Goal: Answer question/provide support

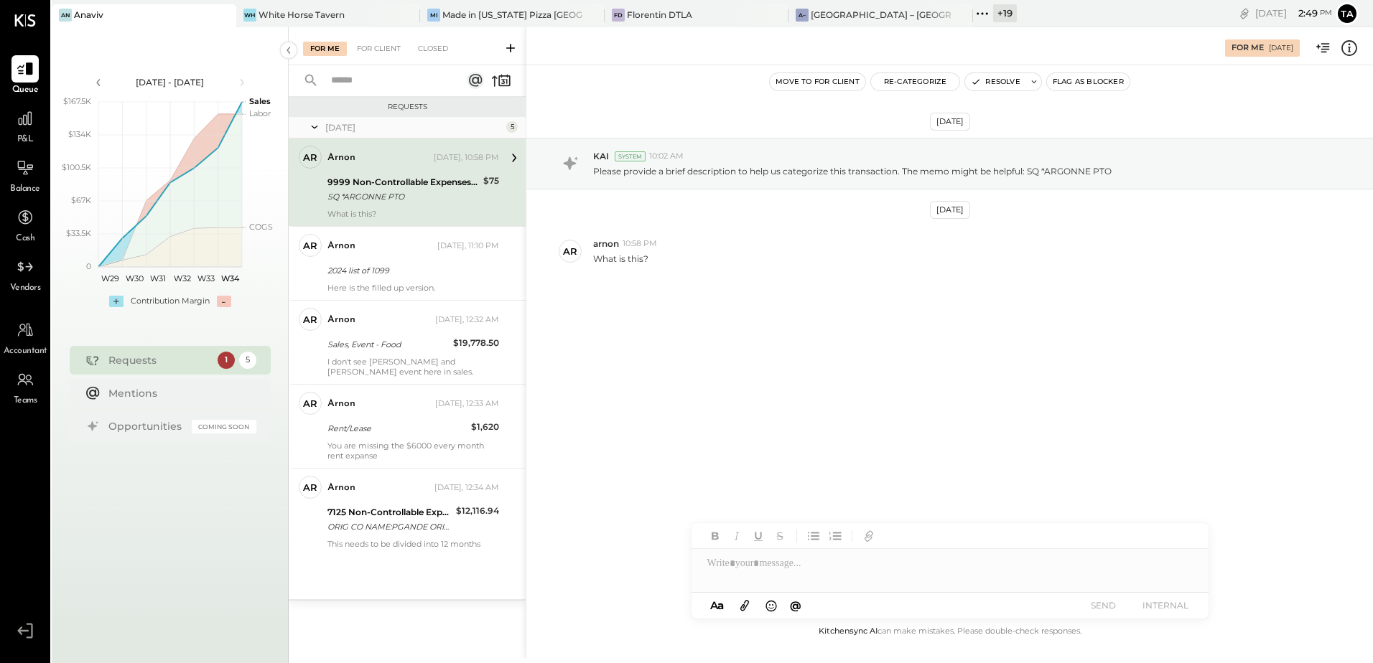
click at [402, 201] on div "SQ *ARGONNE PTO" at bounding box center [402, 197] width 151 height 14
click at [401, 264] on div "2024 list of 1099" at bounding box center [410, 270] width 167 height 14
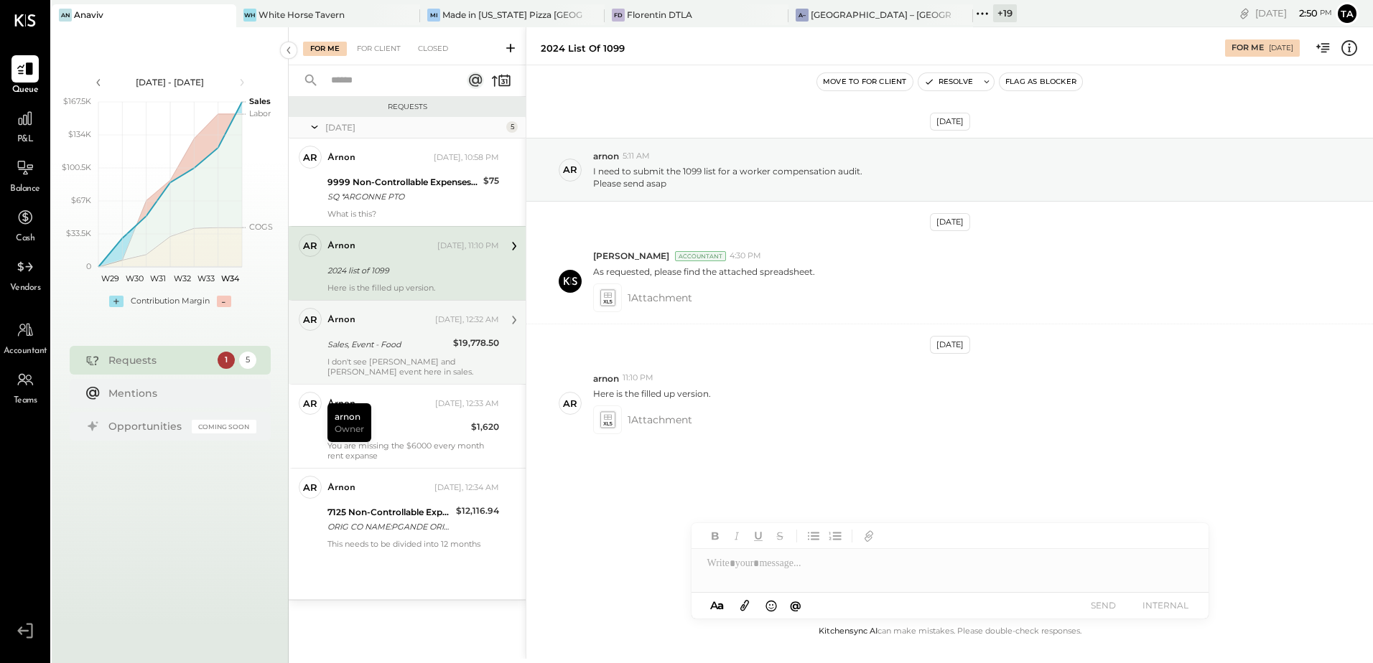
click at [421, 342] on div "Sales, Event - Food" at bounding box center [387, 344] width 121 height 14
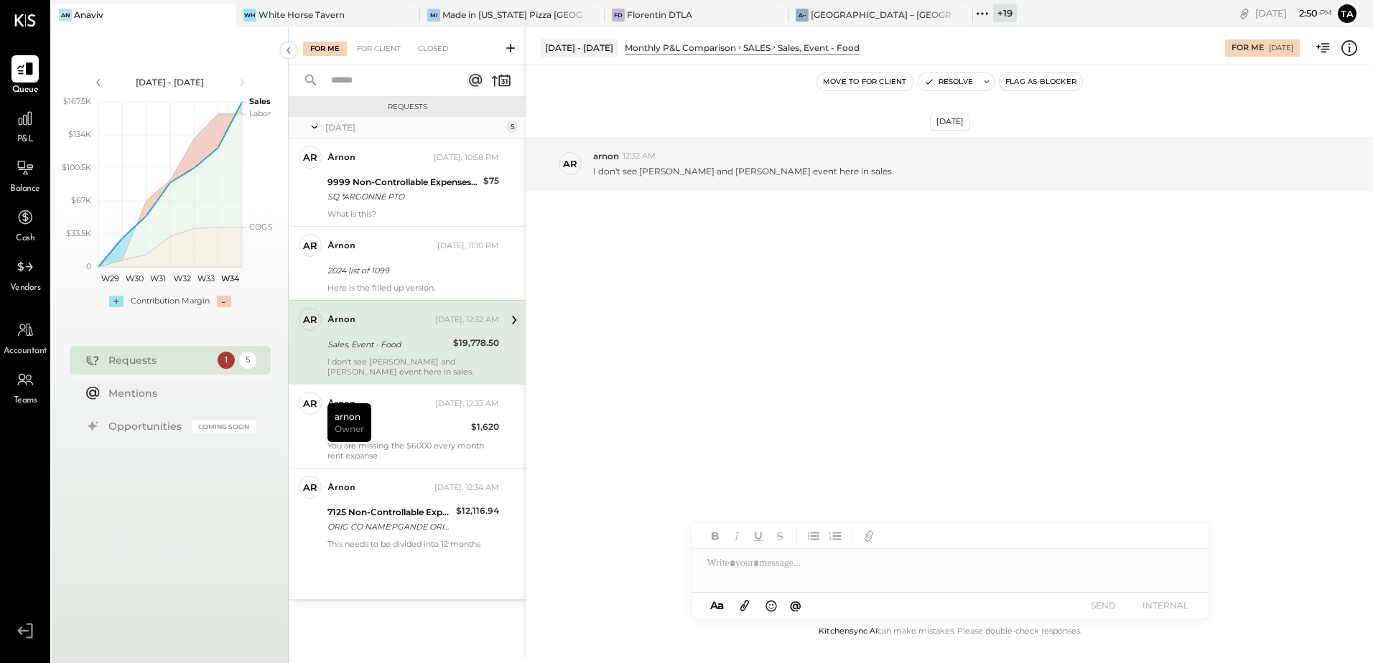
click at [879, 327] on div "[DATE] ar arnon 12:32 AM I don't see [PERSON_NAME] and [PERSON_NAME] event here…" at bounding box center [949, 344] width 846 height 558
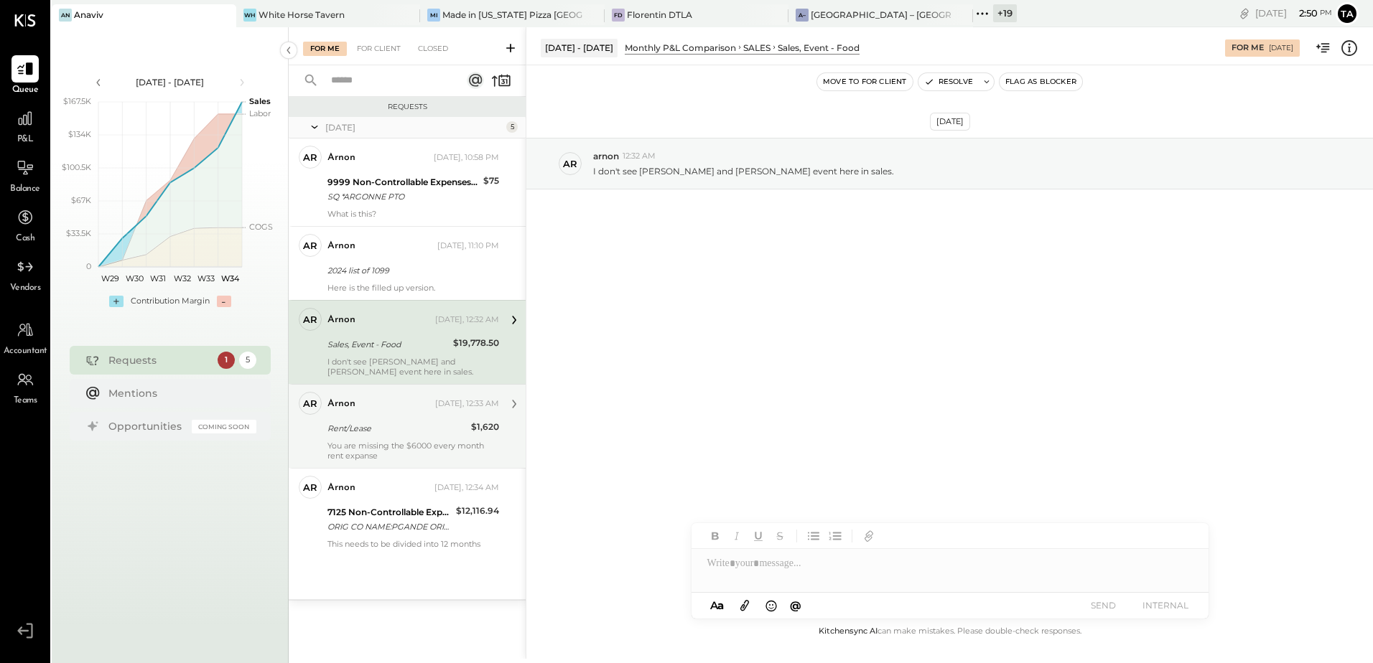
click at [364, 441] on div "You are missing the $6000 every month rent expanse" at bounding box center [413, 451] width 172 height 20
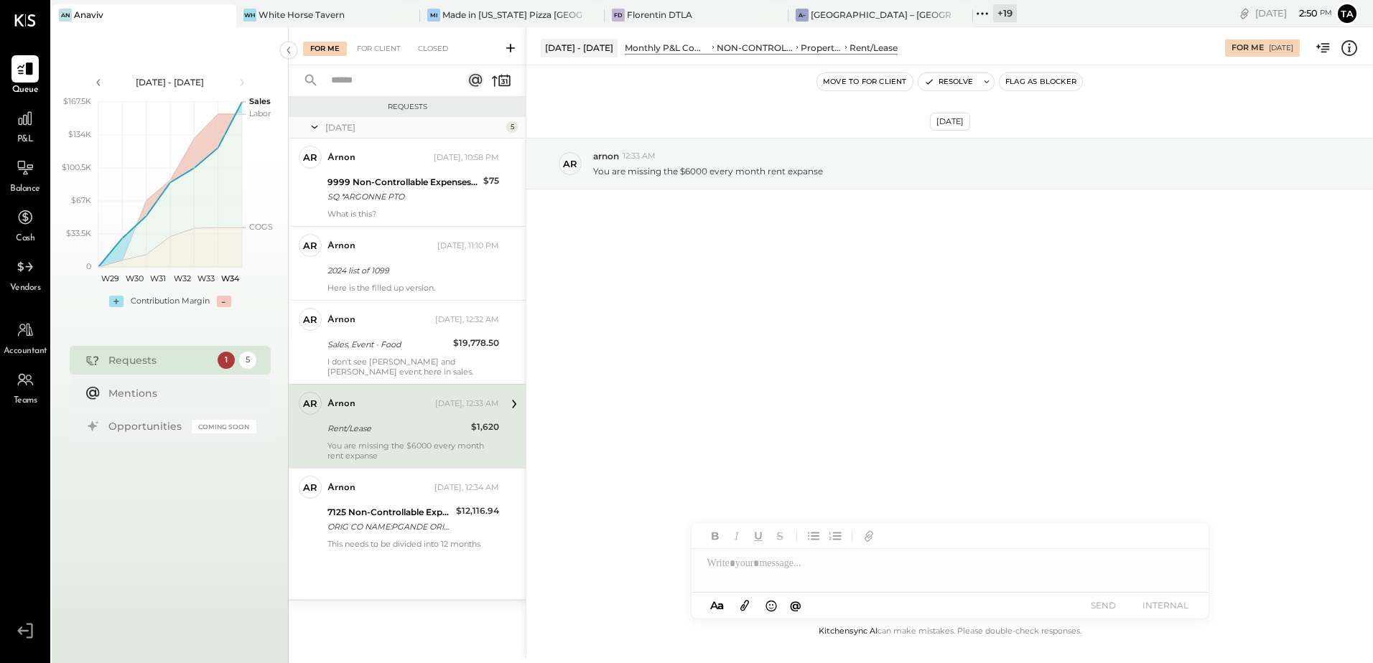
click at [401, 433] on div "Rent/Lease" at bounding box center [396, 428] width 139 height 14
click at [413, 441] on div "You are missing the $6000 every month rent expanse" at bounding box center [413, 451] width 172 height 20
click at [772, 394] on div "[DATE] ar arnon 12:33 AM You are missing the $6000 every month rent expanse" at bounding box center [949, 344] width 846 height 558
click at [409, 435] on div "Rent/Lease" at bounding box center [396, 428] width 139 height 14
drag, startPoint x: 420, startPoint y: 441, endPoint x: 487, endPoint y: 462, distance: 69.9
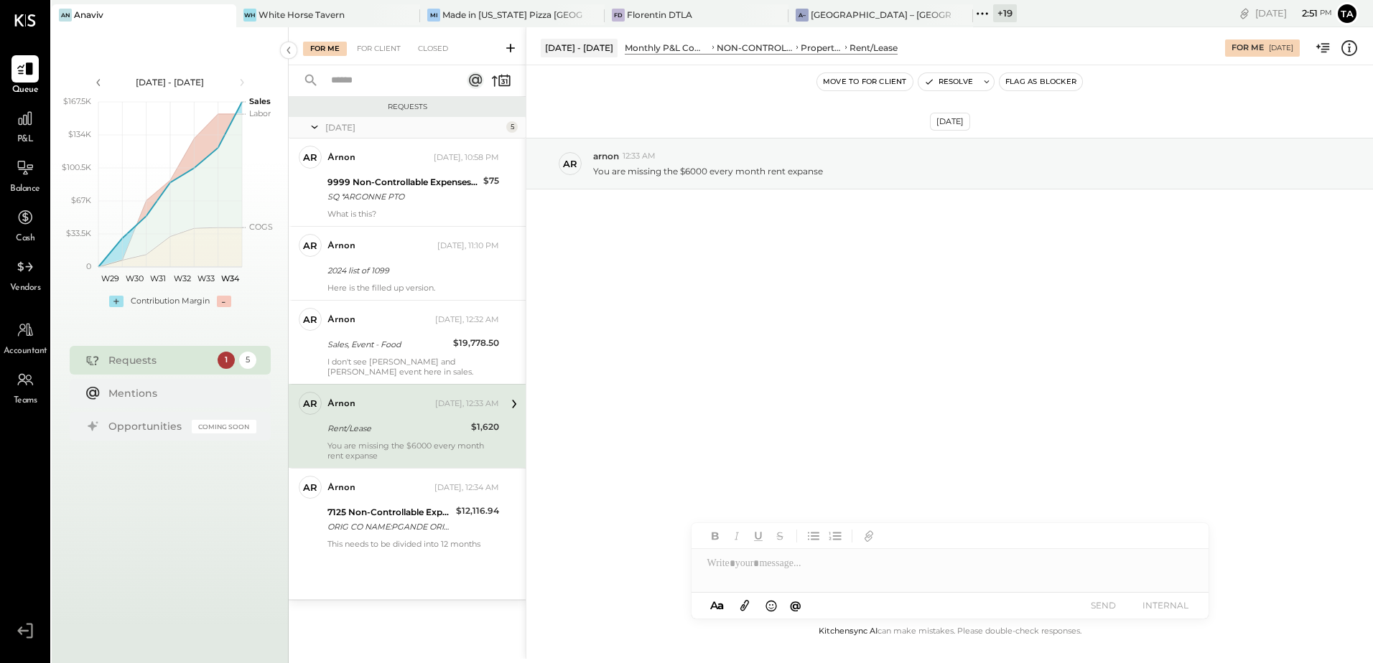
click at [420, 441] on div "You are missing the $6000 every month rent expanse" at bounding box center [413, 451] width 172 height 20
click at [419, 436] on div "Rent/Lease" at bounding box center [396, 428] width 139 height 17
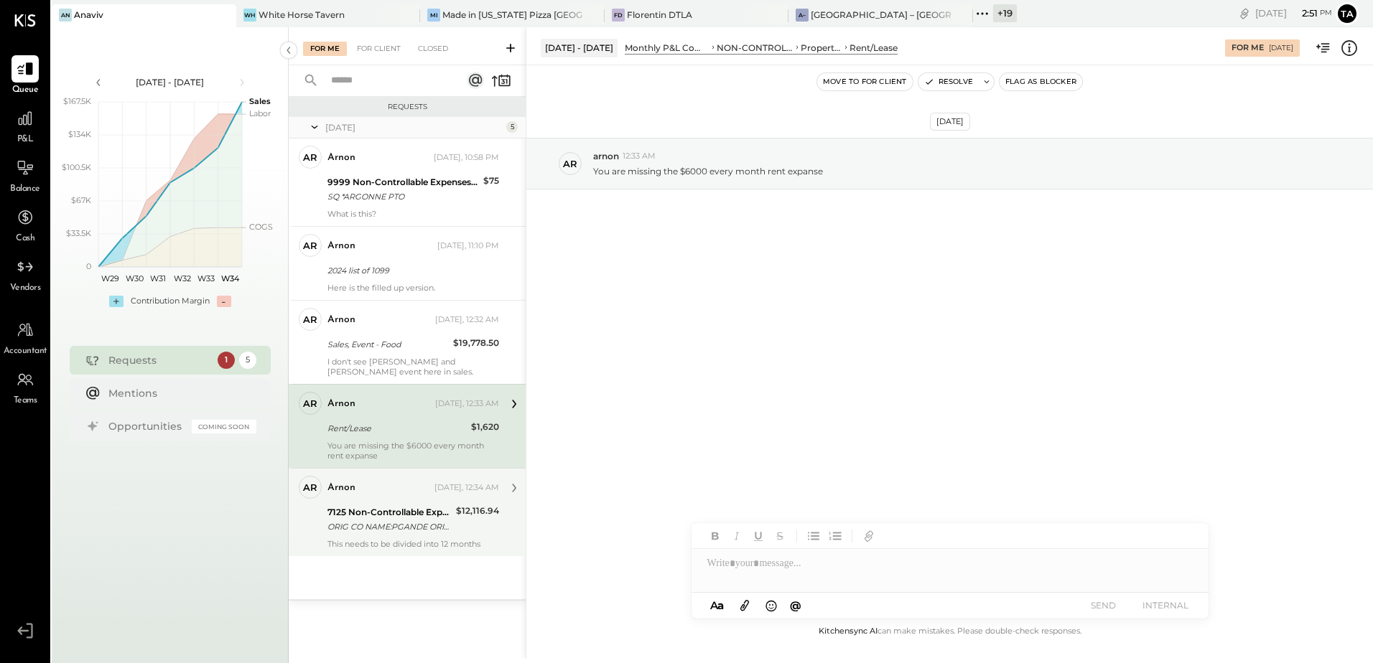
click at [408, 538] on div "arnon [DATE], 12:34 AM 7125 Non-Controllable Expenses:Property Expenses:Utility…" at bounding box center [413, 512] width 172 height 73
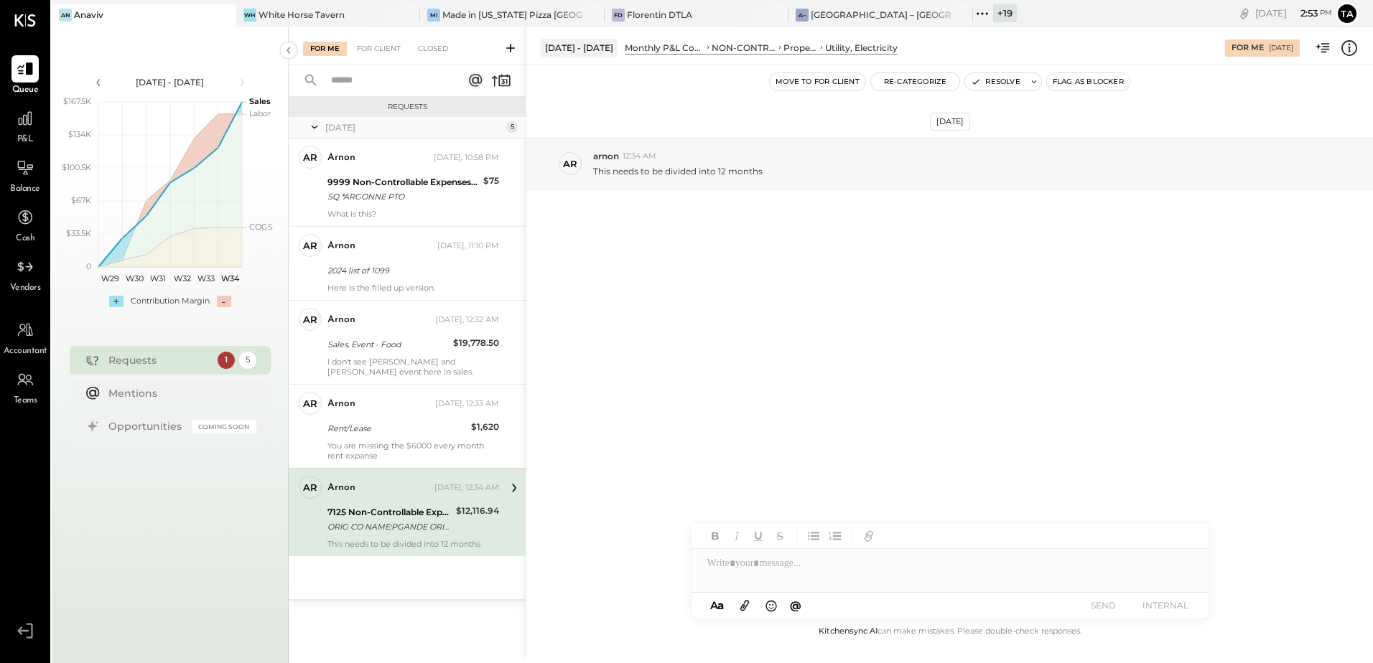
click at [767, 323] on div "[DATE] ar arnon 12:34 AM This needs to be divided into 12 months" at bounding box center [949, 344] width 846 height 558
click at [389, 528] on div "ORIG CO NAME:PGANDE ORIG ID:XXXXXX2640 DESC DATE:[DATE] CO ENTRY DESCR:WEB ONLI…" at bounding box center [389, 527] width 124 height 14
click at [417, 516] on div "7125 Non-Controllable Expenses:Property Expenses:Utility, Electricity" at bounding box center [389, 512] width 124 height 14
click at [431, 527] on div "ORIG CO NAME:PGANDE ORIG ID:XXXXXX2640 DESC DATE:[DATE] CO ENTRY DESCR:WEB ONLI…" at bounding box center [389, 527] width 124 height 14
click at [451, 524] on div "ORIG CO NAME:PGANDE ORIG ID:XXXXXX2640 DESC DATE:[DATE] CO ENTRY DESCR:WEB ONLI…" at bounding box center [389, 527] width 124 height 14
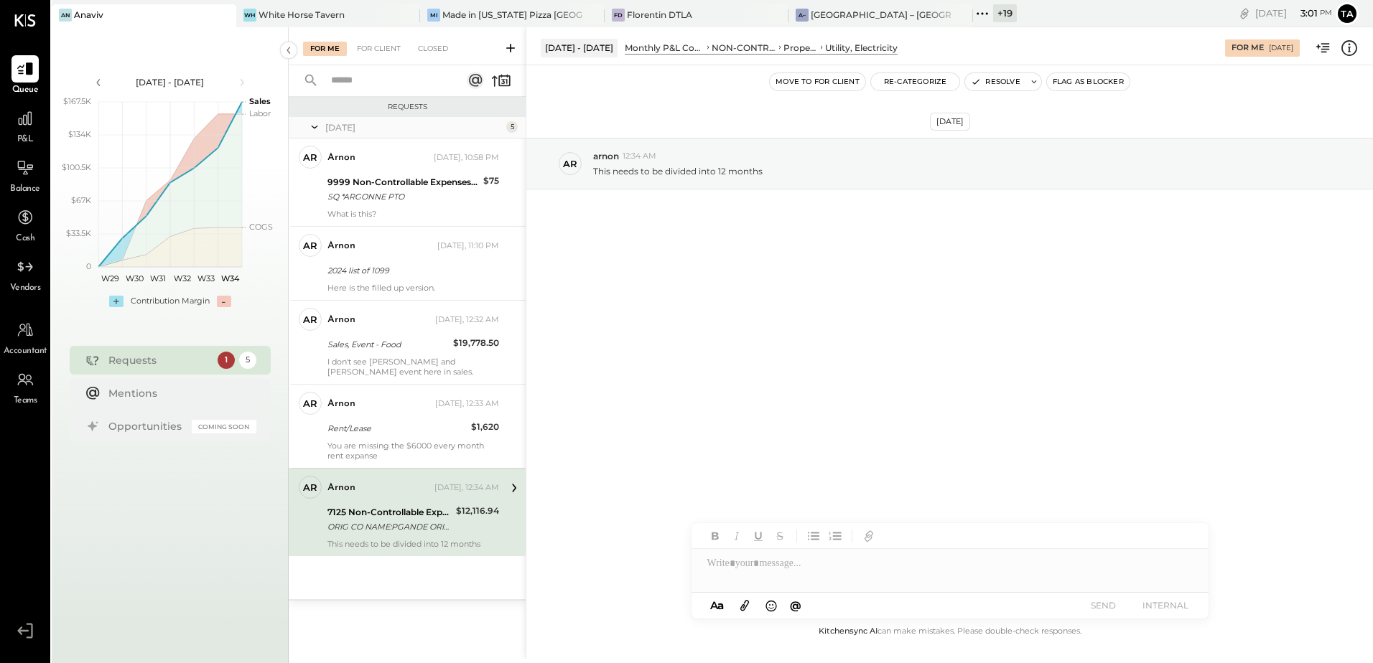
click at [376, 523] on div "ORIG CO NAME:PGANDE ORIG ID:XXXXXX2640 DESC DATE:[DATE] CO ENTRY DESCR:WEB ONLI…" at bounding box center [389, 527] width 124 height 14
drag, startPoint x: 731, startPoint y: 377, endPoint x: 737, endPoint y: 401, distance: 25.1
click at [731, 377] on div "[DATE] ar arnon 12:34 AM This needs to be divided into 12 months" at bounding box center [949, 344] width 846 height 558
click at [991, 82] on button "Resolve" at bounding box center [995, 81] width 60 height 17
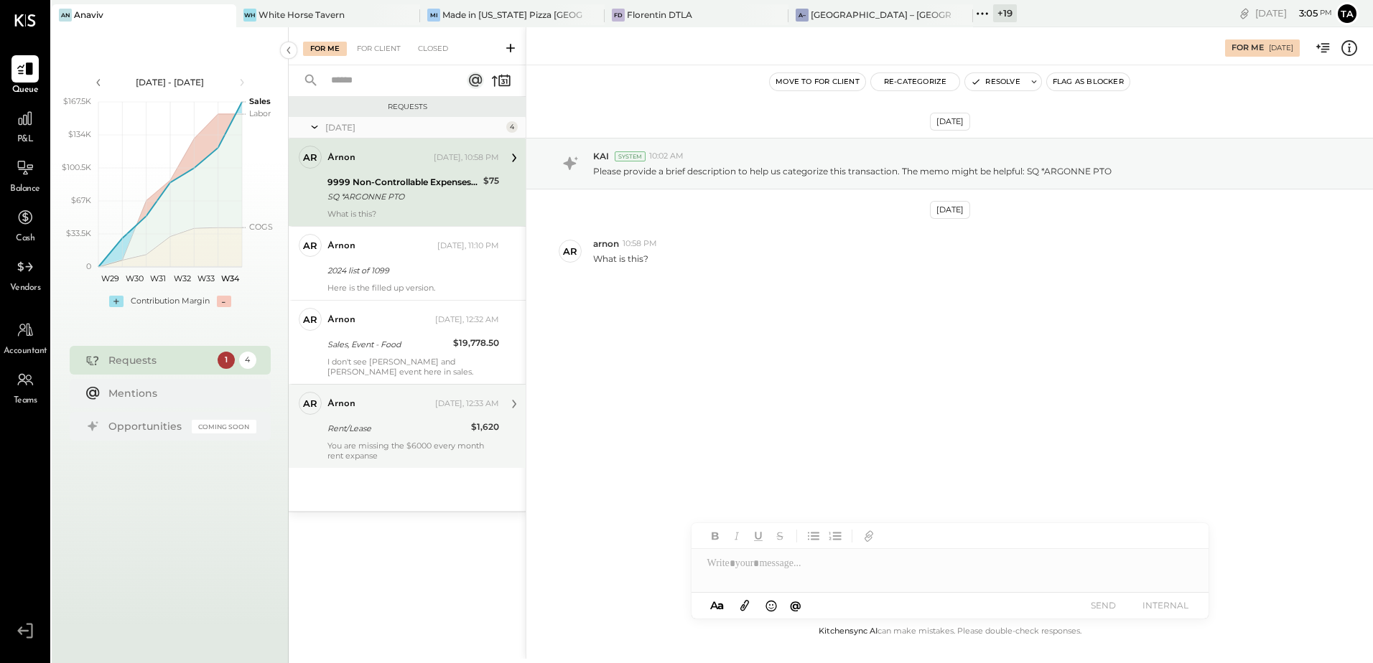
click at [391, 441] on div "You are missing the $6000 every month rent expanse" at bounding box center [413, 451] width 172 height 20
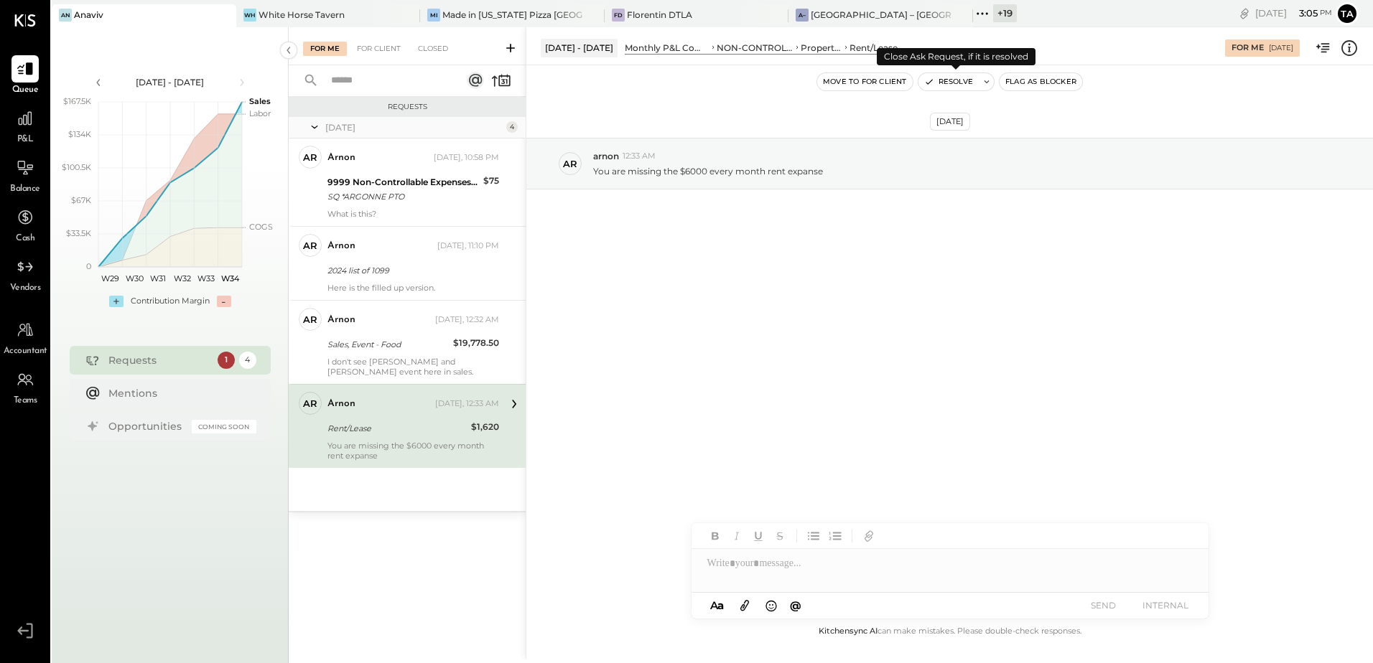
click at [942, 84] on button "Resolve" at bounding box center [948, 81] width 60 height 17
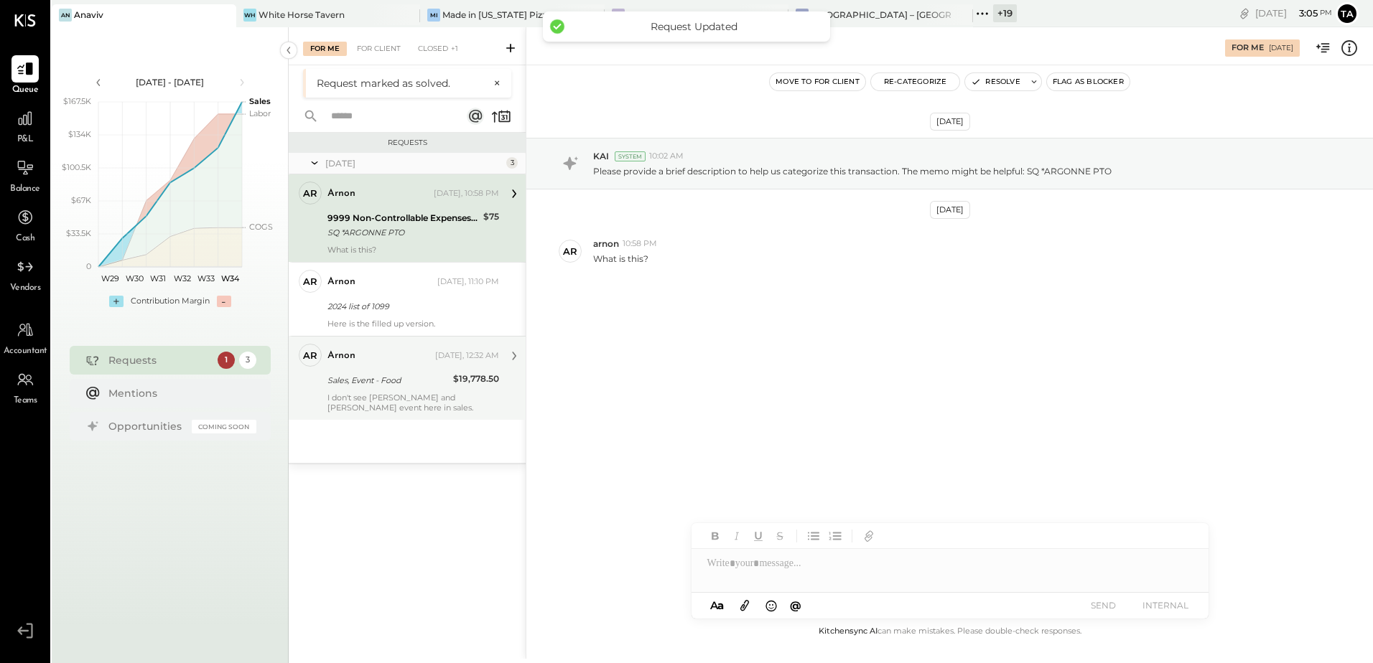
click at [391, 393] on div "I don't see [PERSON_NAME] and [PERSON_NAME] event here in sales." at bounding box center [413, 403] width 172 height 20
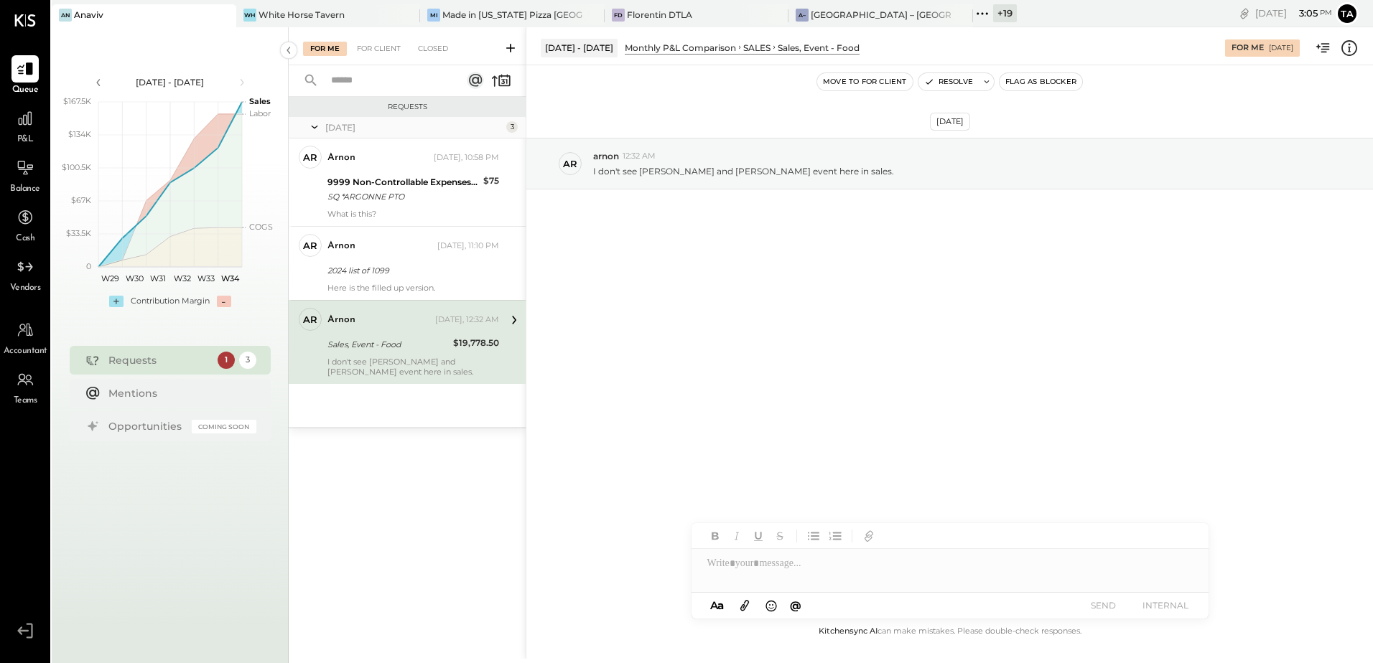
click at [365, 362] on div "I don't see [PERSON_NAME] and [PERSON_NAME] event here in sales." at bounding box center [413, 367] width 172 height 20
click at [398, 361] on div "I don't see [PERSON_NAME] and [PERSON_NAME] event here in sales." at bounding box center [413, 367] width 172 height 20
drag, startPoint x: 640, startPoint y: 170, endPoint x: 668, endPoint y: 171, distance: 28.0
click at [668, 171] on p "I don't see [PERSON_NAME] and [PERSON_NAME] event here in sales." at bounding box center [743, 171] width 301 height 12
copy p "[PERSON_NAME]"
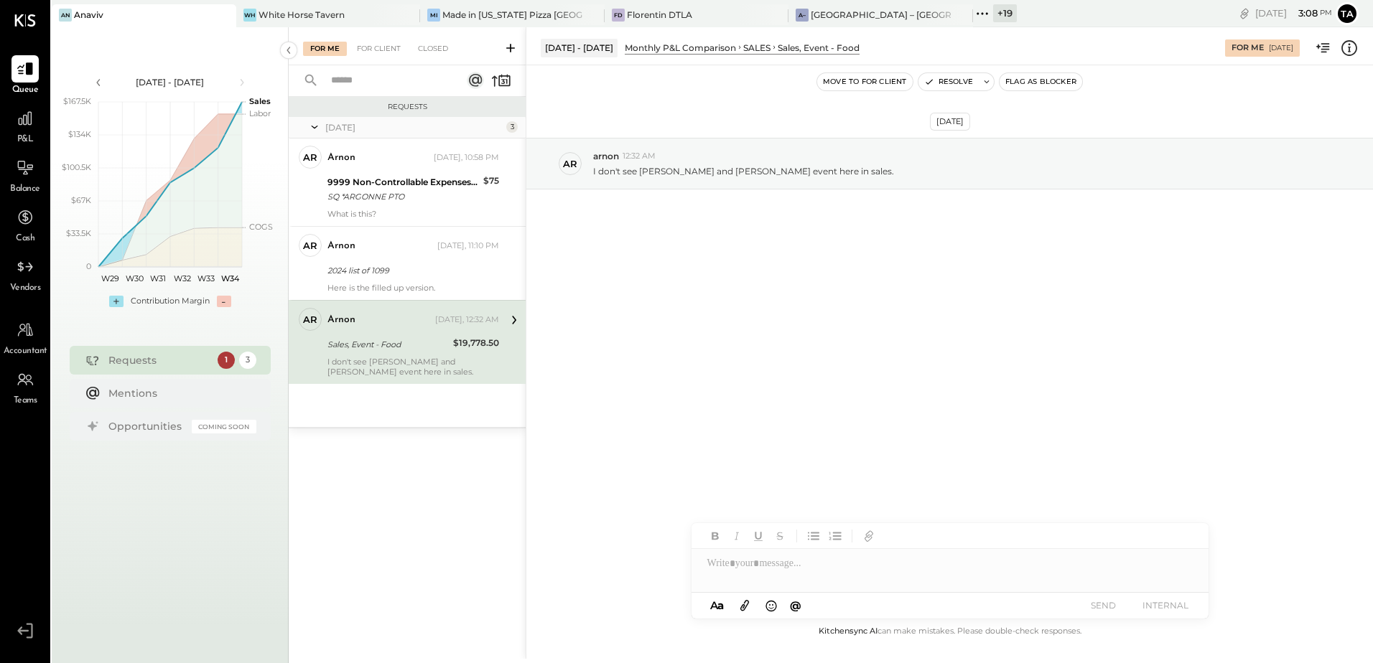
click at [376, 364] on div "I don't see [PERSON_NAME] and [PERSON_NAME] event here in sales." at bounding box center [413, 367] width 172 height 20
click at [698, 173] on p "I don't see [PERSON_NAME] and [PERSON_NAME] event here in sales." at bounding box center [743, 171] width 301 height 12
copy p "Yuni"
click at [690, 366] on div "[DATE] ar arnon 12:32 AM I don't see [PERSON_NAME] and [PERSON_NAME] event here…" at bounding box center [949, 344] width 846 height 558
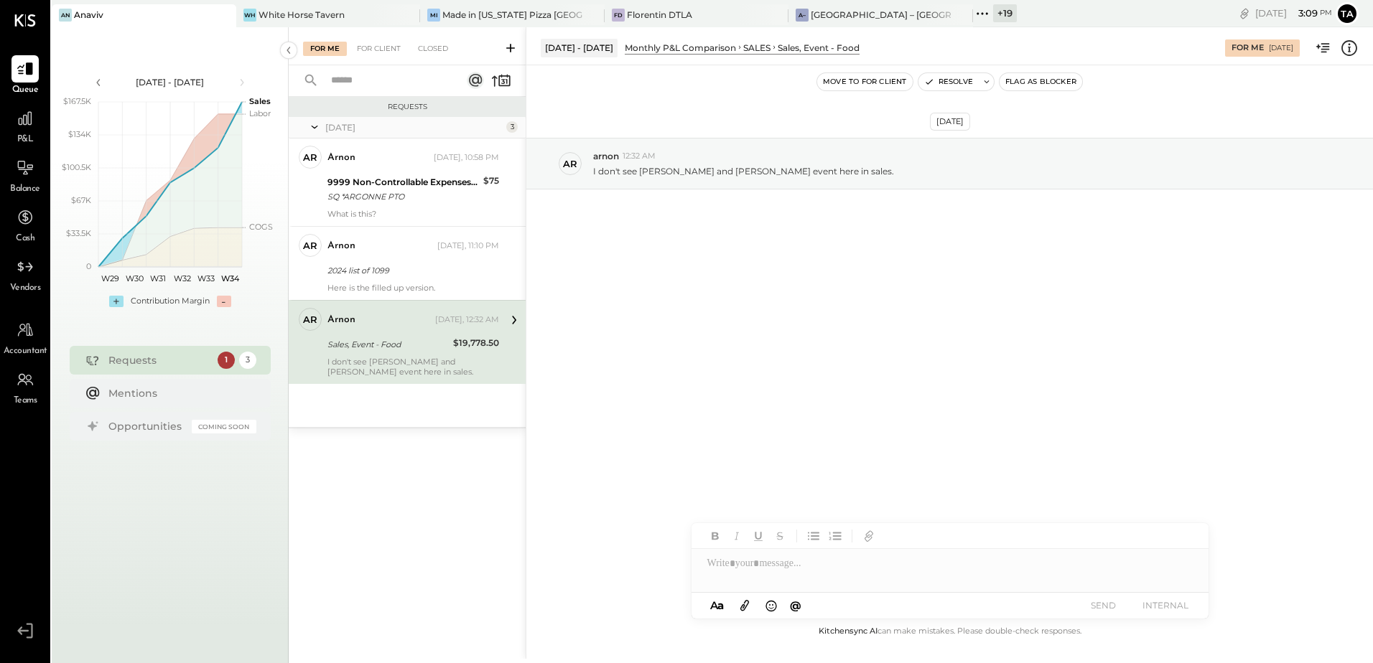
click at [763, 569] on div at bounding box center [949, 563] width 517 height 29
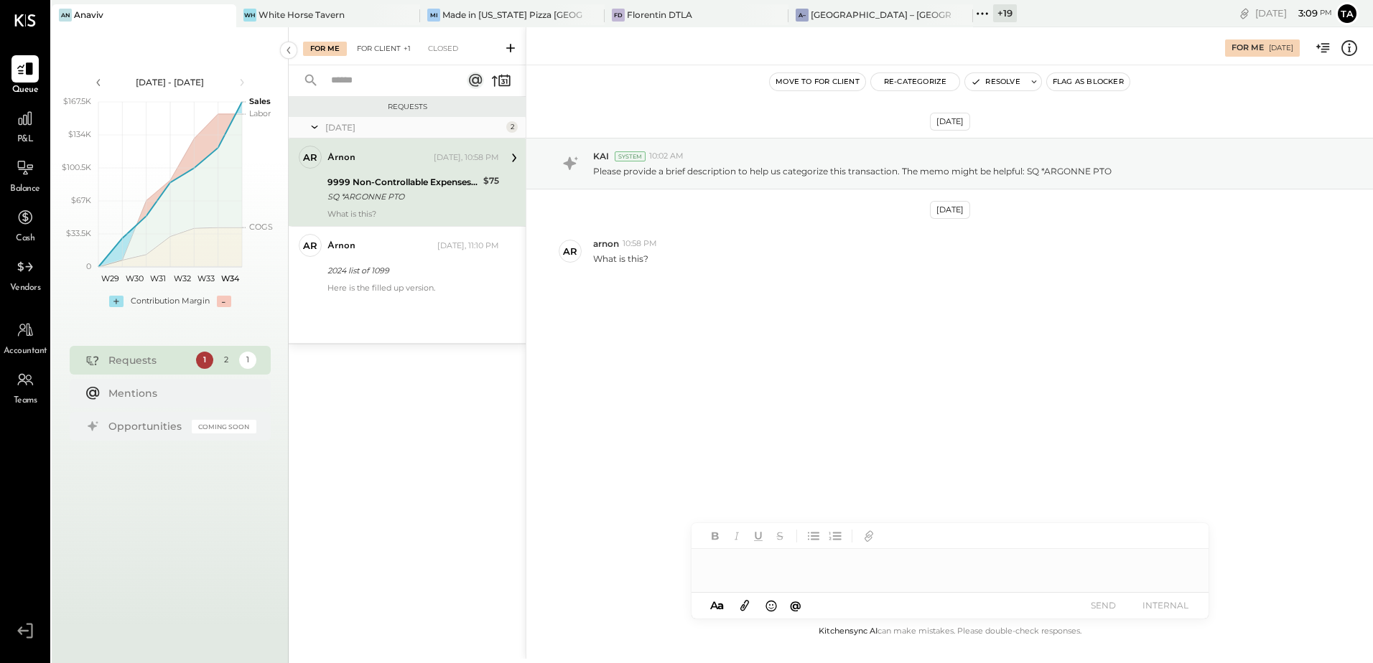
click at [387, 52] on div "For Client +1" at bounding box center [384, 49] width 68 height 14
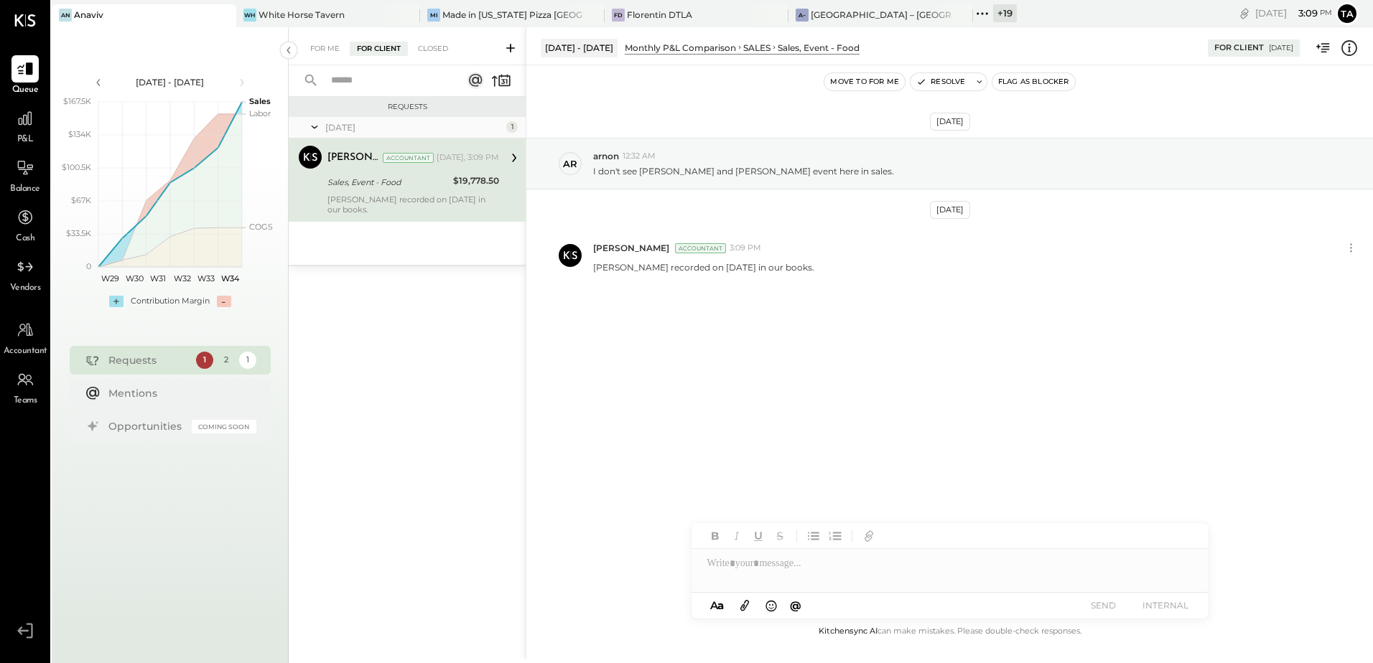
click at [403, 198] on div "[PERSON_NAME] recorded on [DATE] in our books." at bounding box center [413, 205] width 172 height 20
click at [1349, 251] on icon at bounding box center [1350, 247] width 15 height 15
click at [1311, 271] on button "Edit Message" at bounding box center [1312, 273] width 97 height 24
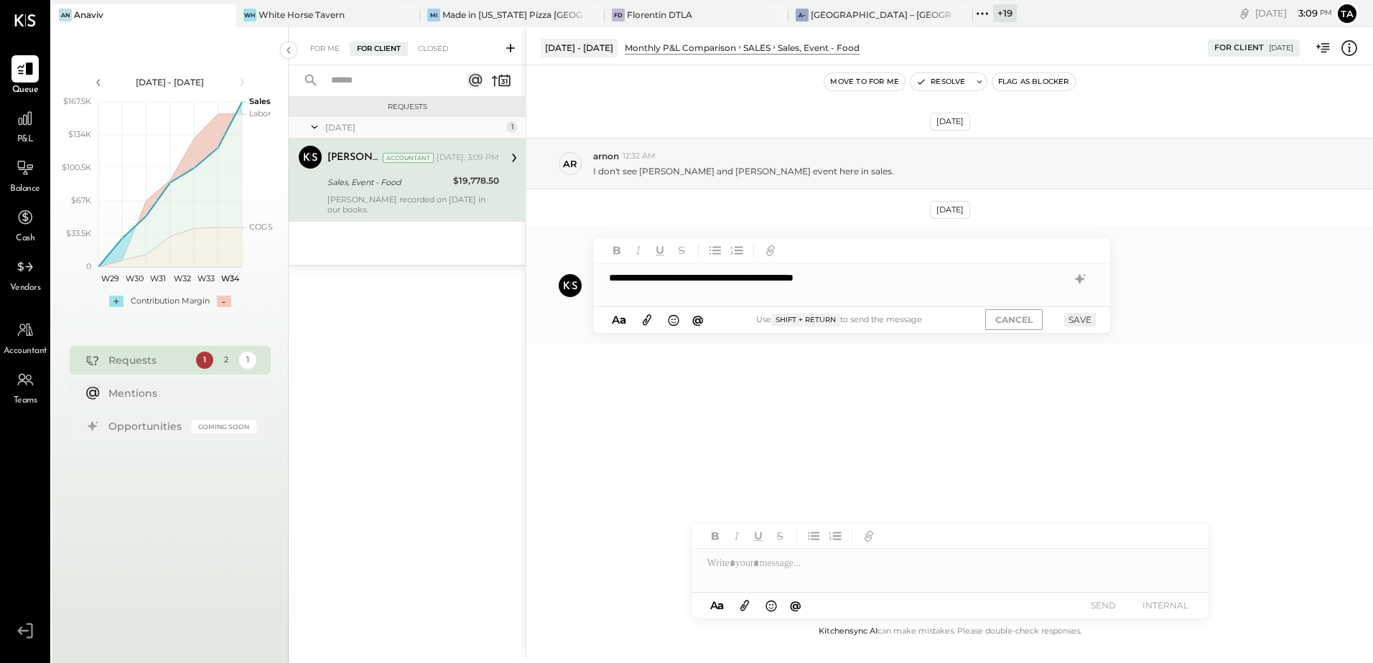
click at [870, 284] on div "**********" at bounding box center [851, 277] width 517 height 29
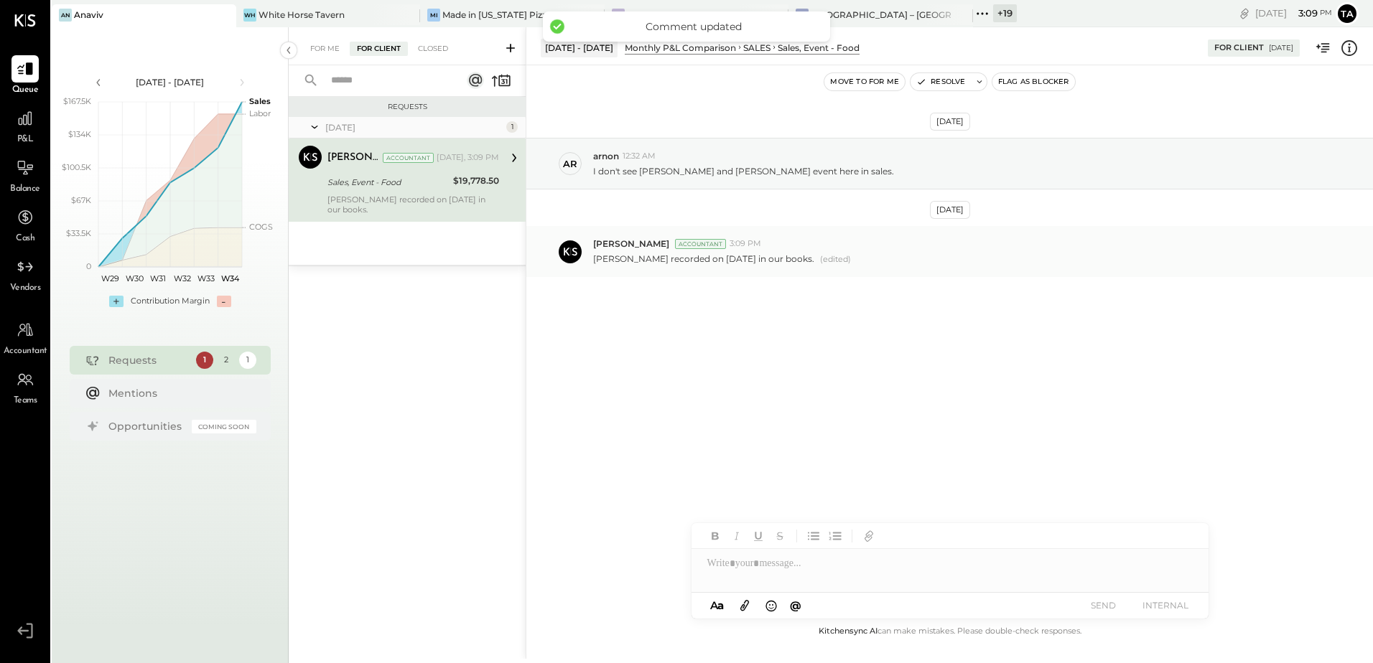
click at [1283, 256] on div "[PERSON_NAME] recorded on [DATE] in our books. (edited)" at bounding box center [977, 258] width 768 height 16
click at [947, 248] on div "[PERSON_NAME] Accountant 3:09 PM" at bounding box center [977, 244] width 768 height 12
drag, startPoint x: 595, startPoint y: 261, endPoint x: 810, endPoint y: 262, distance: 214.6
click at [810, 262] on p "[PERSON_NAME] recorded on [DATE] in our books." at bounding box center [703, 259] width 221 height 13
copy p "[PERSON_NAME] recorded on [DATE] in our books"
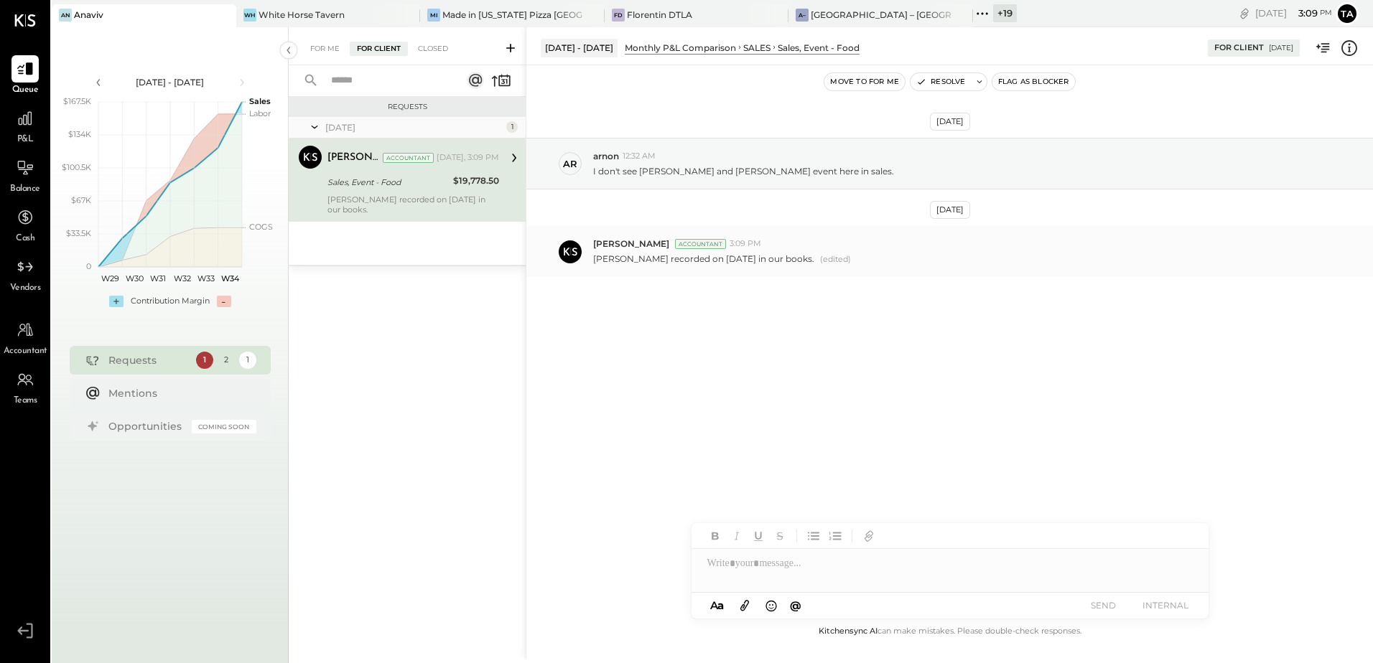
click at [988, 253] on div "[PERSON_NAME] recorded on [DATE] in our books. (edited)" at bounding box center [977, 258] width 768 height 16
click at [781, 571] on div at bounding box center [949, 563] width 517 height 29
click at [1350, 239] on div "[PERSON_NAME] Accountant 3:09 PM" at bounding box center [977, 244] width 768 height 12
click at [793, 575] on div "****" at bounding box center [949, 563] width 517 height 29
click at [1179, 568] on icon at bounding box center [1177, 564] width 17 height 17
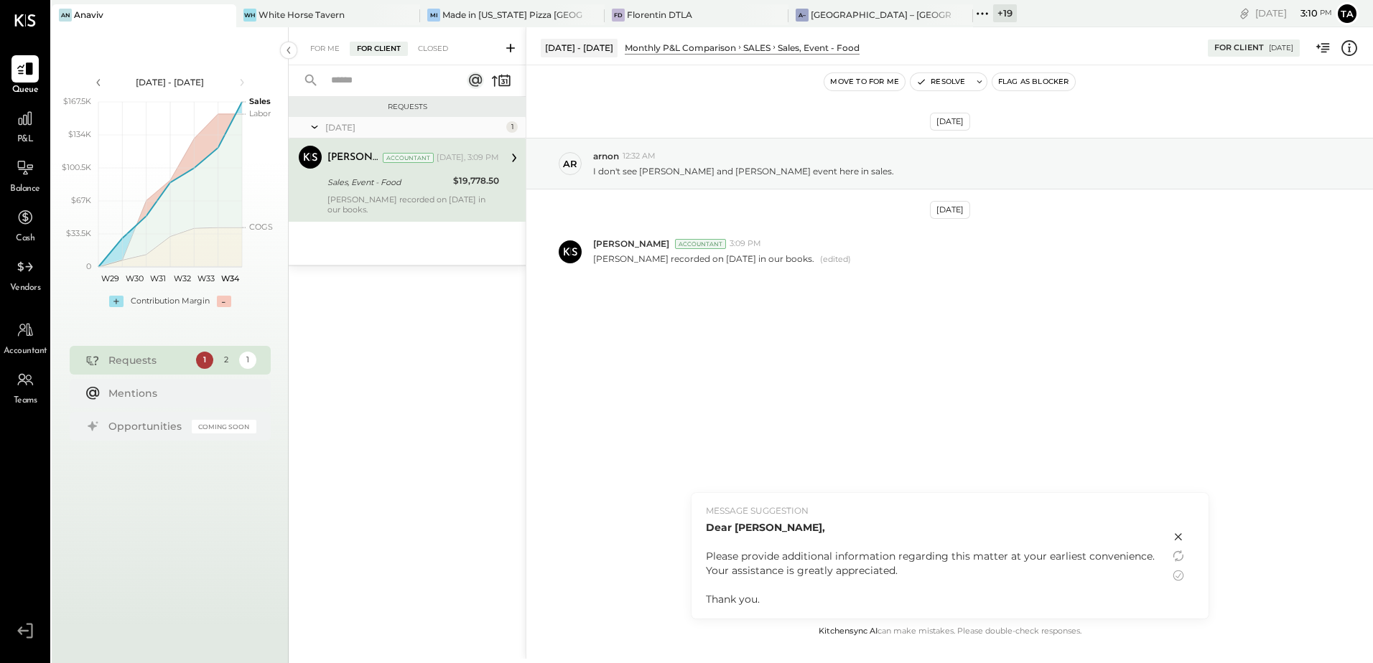
click at [914, 575] on div "Dear [PERSON_NAME], Please provide additional information regarding this matter…" at bounding box center [930, 563] width 449 height 86
click at [914, 574] on div "Dear [PERSON_NAME], Please provide additional information regarding this matter…" at bounding box center [930, 563] width 449 height 86
click at [1177, 536] on icon at bounding box center [1177, 536] width 7 height 7
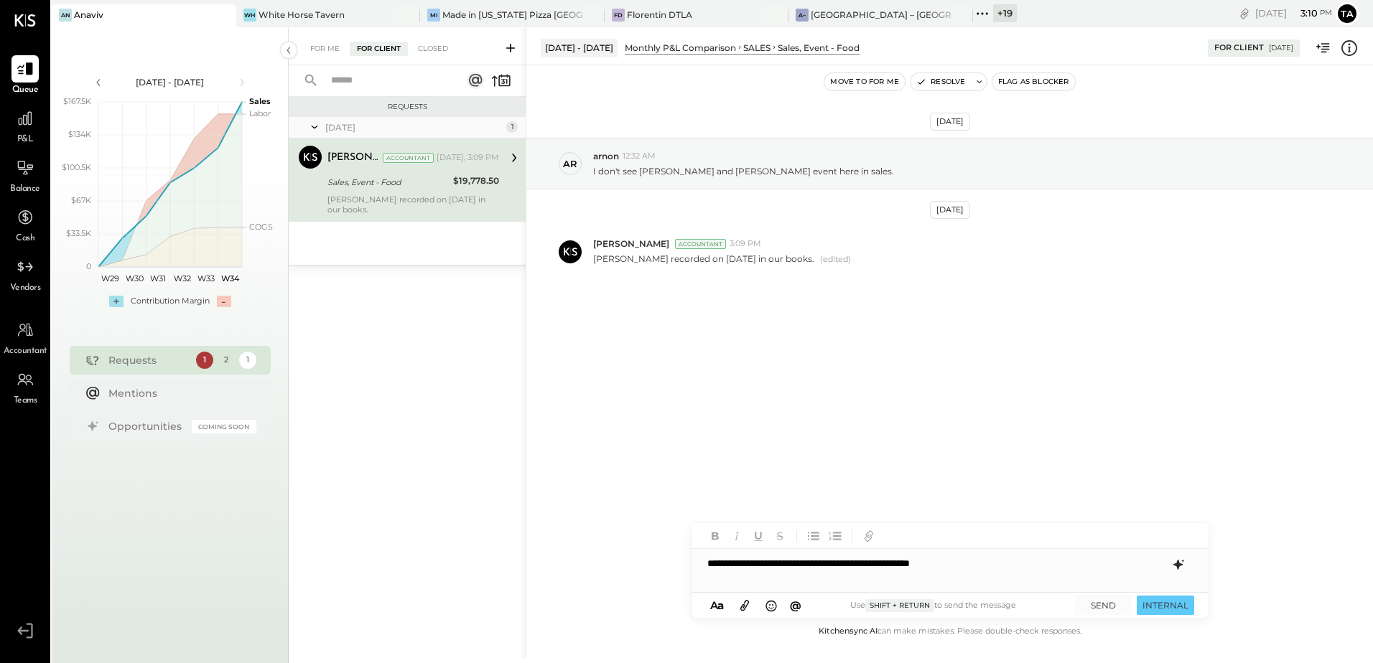
click at [1001, 568] on div "**********" at bounding box center [949, 563] width 517 height 29
click at [1176, 567] on icon at bounding box center [1176, 565] width 9 height 10
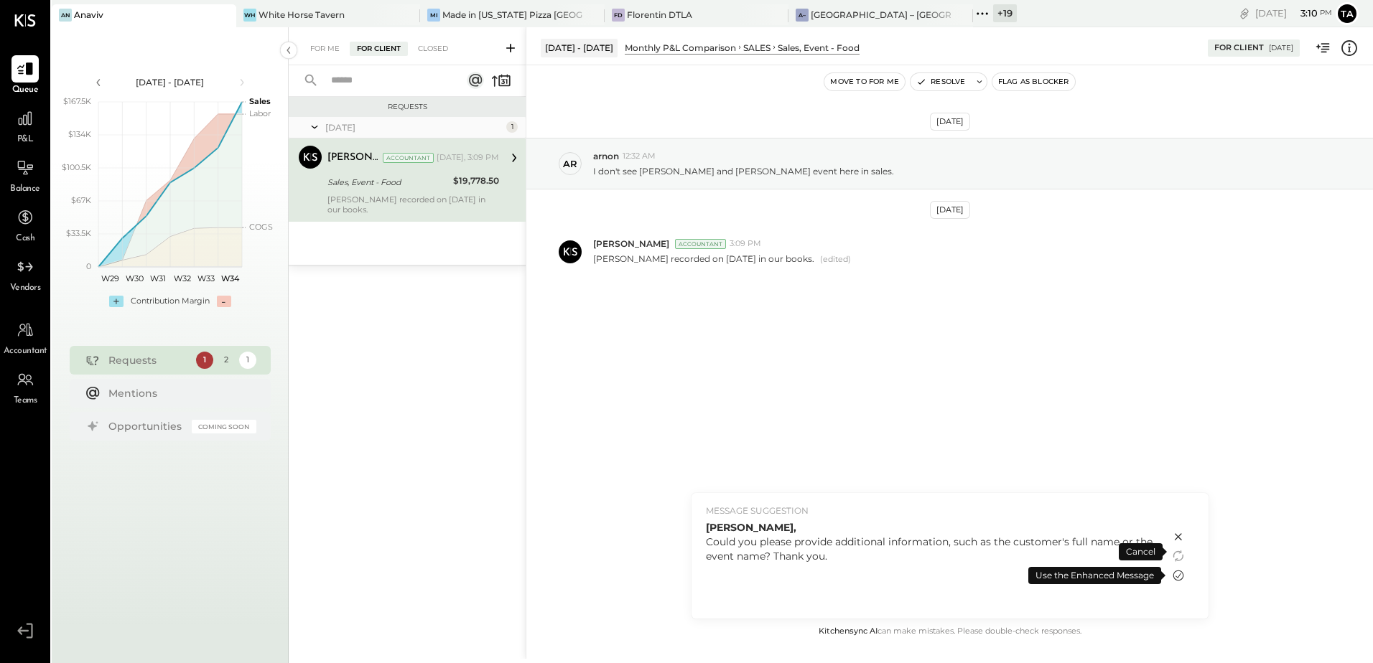
click at [1180, 579] on icon at bounding box center [1177, 576] width 11 height 11
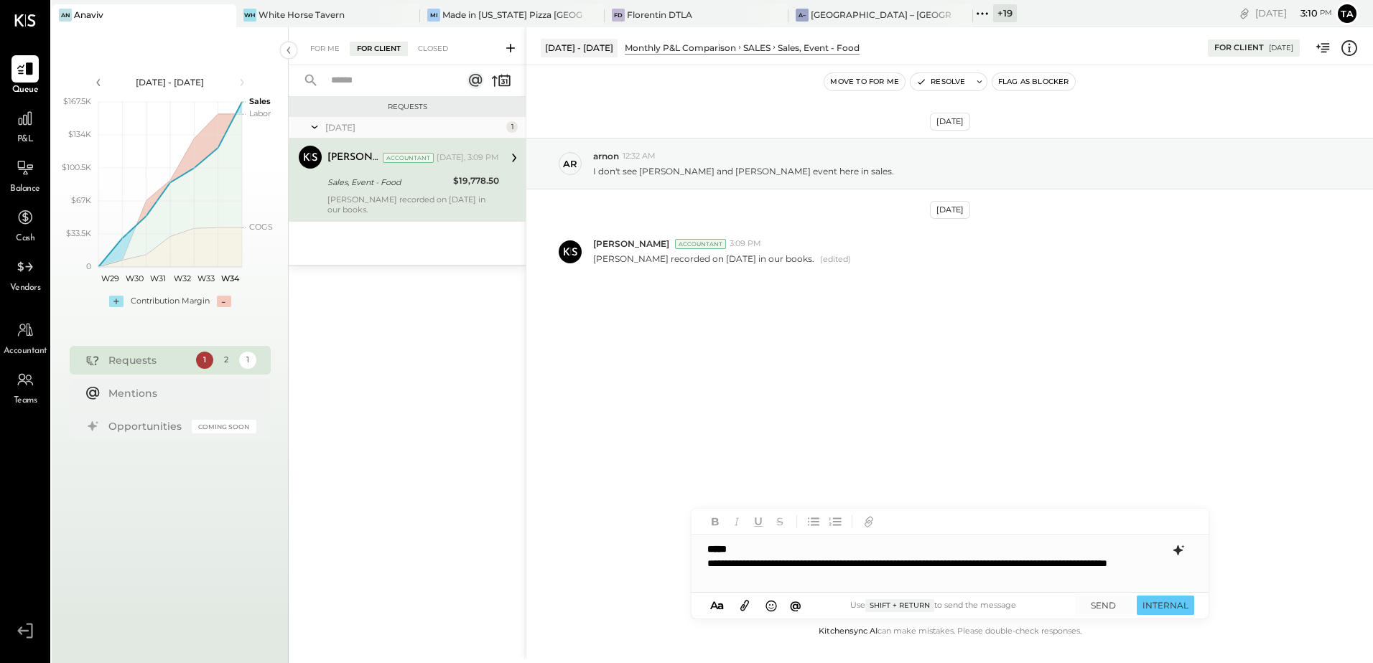
click at [741, 556] on div "**********" at bounding box center [949, 563] width 517 height 57
click at [817, 582] on div "**********" at bounding box center [949, 570] width 517 height 43
click at [744, 577] on div "**********" at bounding box center [949, 570] width 517 height 43
click at [848, 574] on div "**********" at bounding box center [949, 570] width 517 height 43
click at [1095, 607] on button "SEND" at bounding box center [1103, 605] width 57 height 19
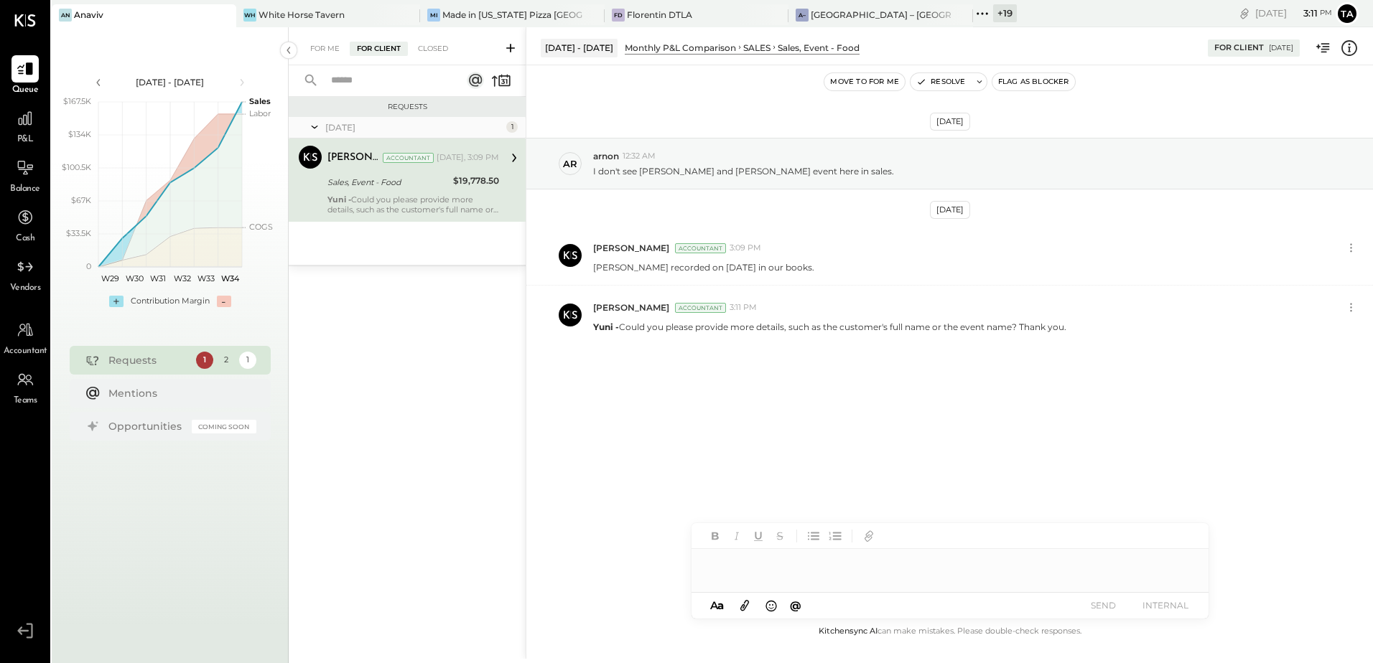
click at [726, 382] on div "[DATE] ar arnon 12:32 AM I don't see [PERSON_NAME] and [PERSON_NAME] event here…" at bounding box center [949, 277] width 846 height 352
click at [331, 46] on div "For Me" at bounding box center [325, 49] width 44 height 14
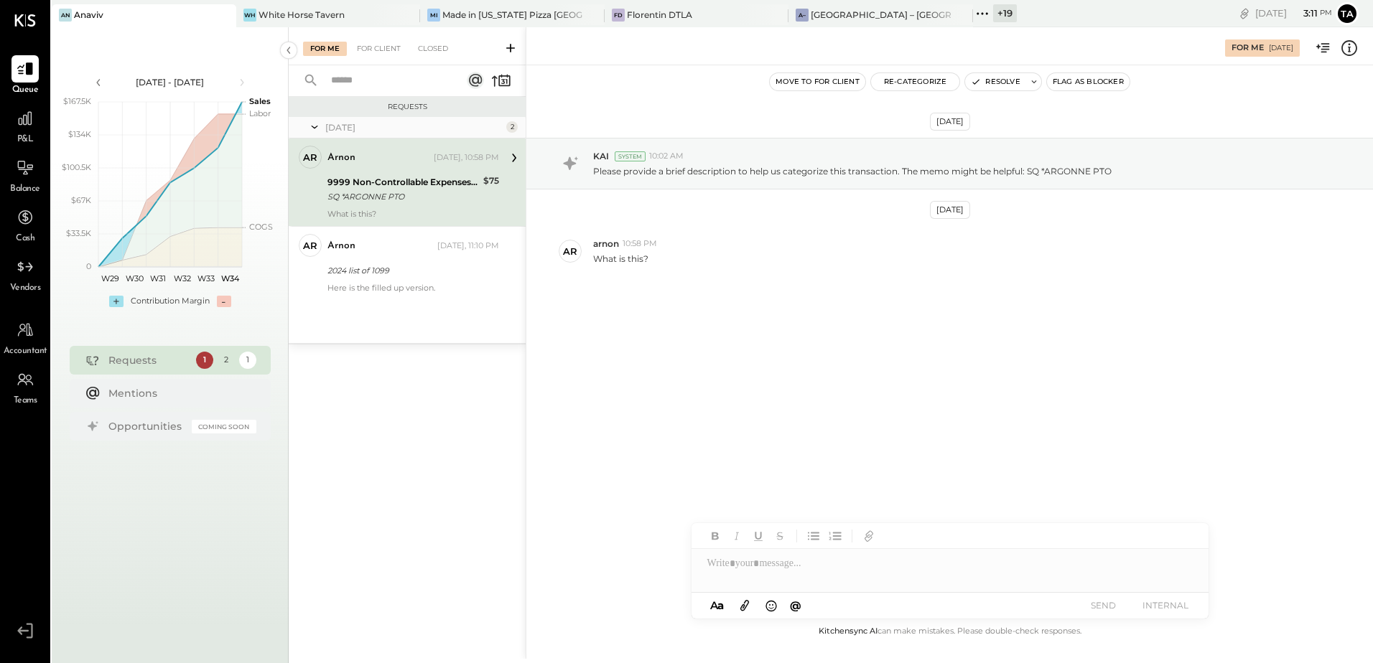
click at [368, 190] on div "SQ *ARGONNE PTO" at bounding box center [402, 197] width 151 height 14
click at [795, 573] on div at bounding box center [949, 570] width 517 height 43
click at [874, 566] on div at bounding box center [949, 570] width 517 height 43
click at [838, 566] on div at bounding box center [949, 570] width 517 height 43
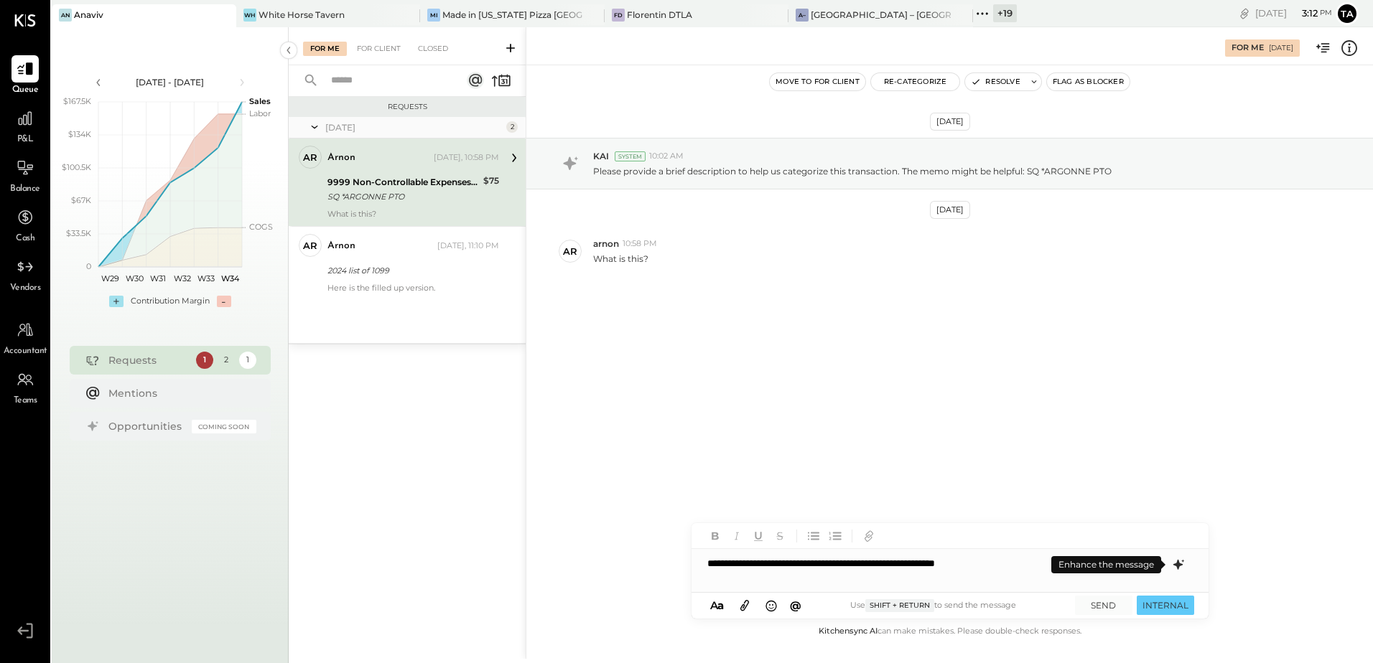
click at [1179, 570] on icon at bounding box center [1177, 564] width 17 height 17
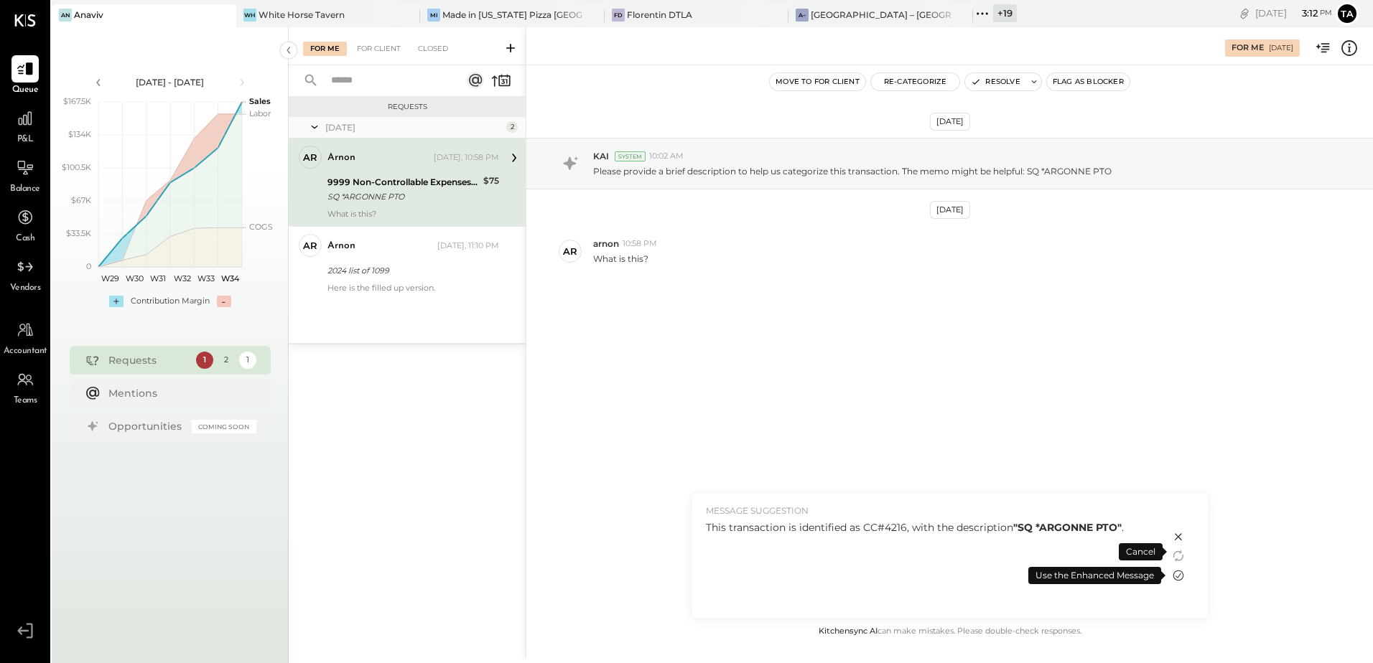
click at [1177, 577] on icon at bounding box center [1177, 576] width 11 height 11
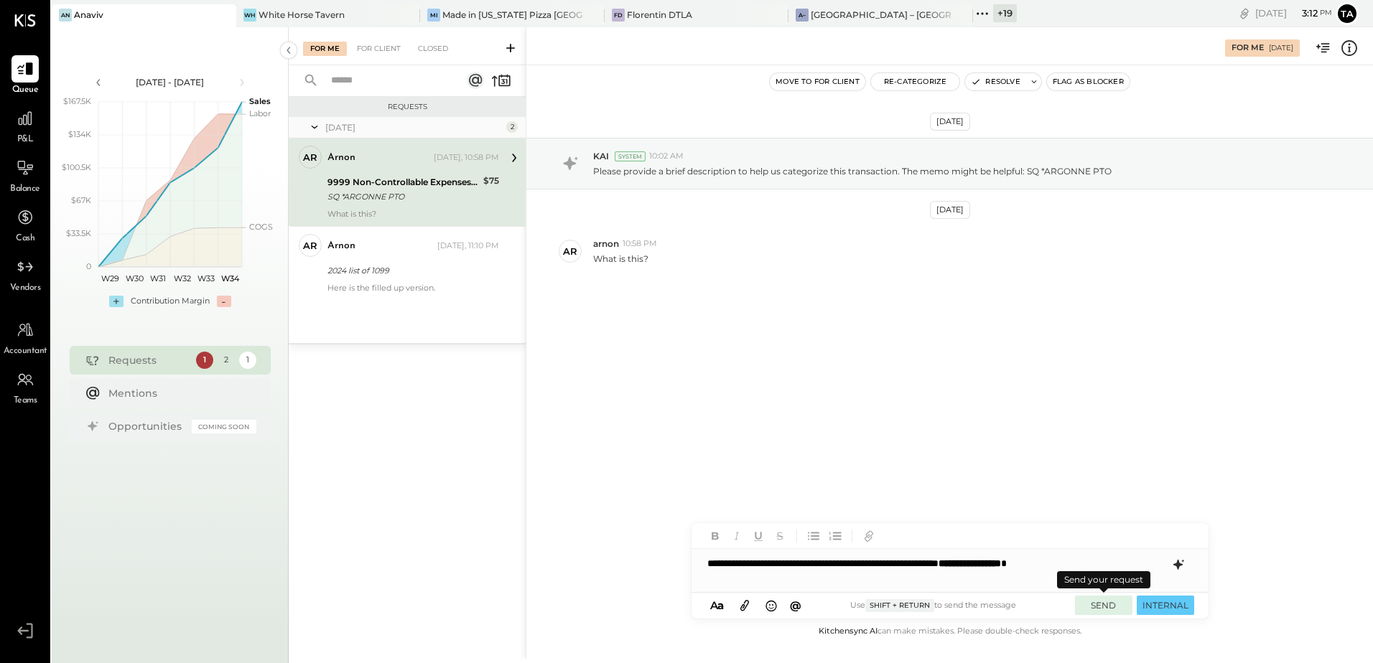
click at [1103, 606] on button "SEND" at bounding box center [1103, 605] width 57 height 19
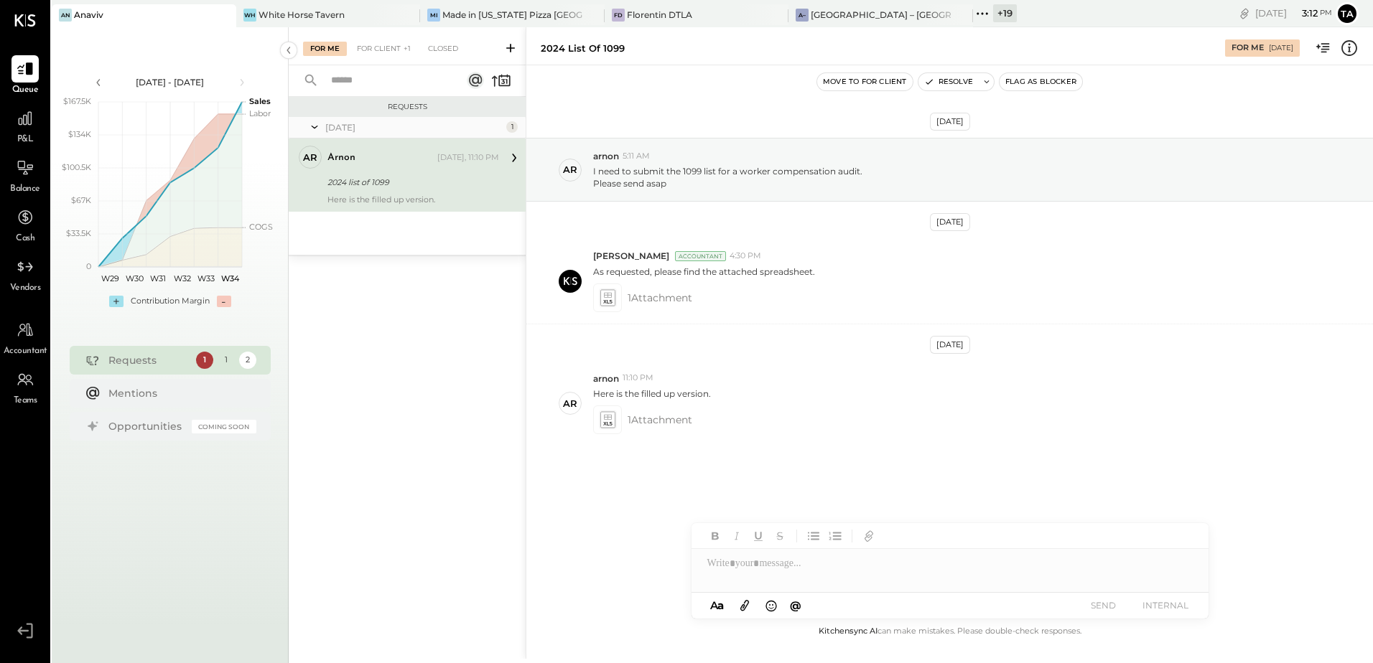
click at [408, 189] on div "2024 list of 1099" at bounding box center [410, 182] width 167 height 14
click at [607, 420] on icon at bounding box center [606, 419] width 15 height 17
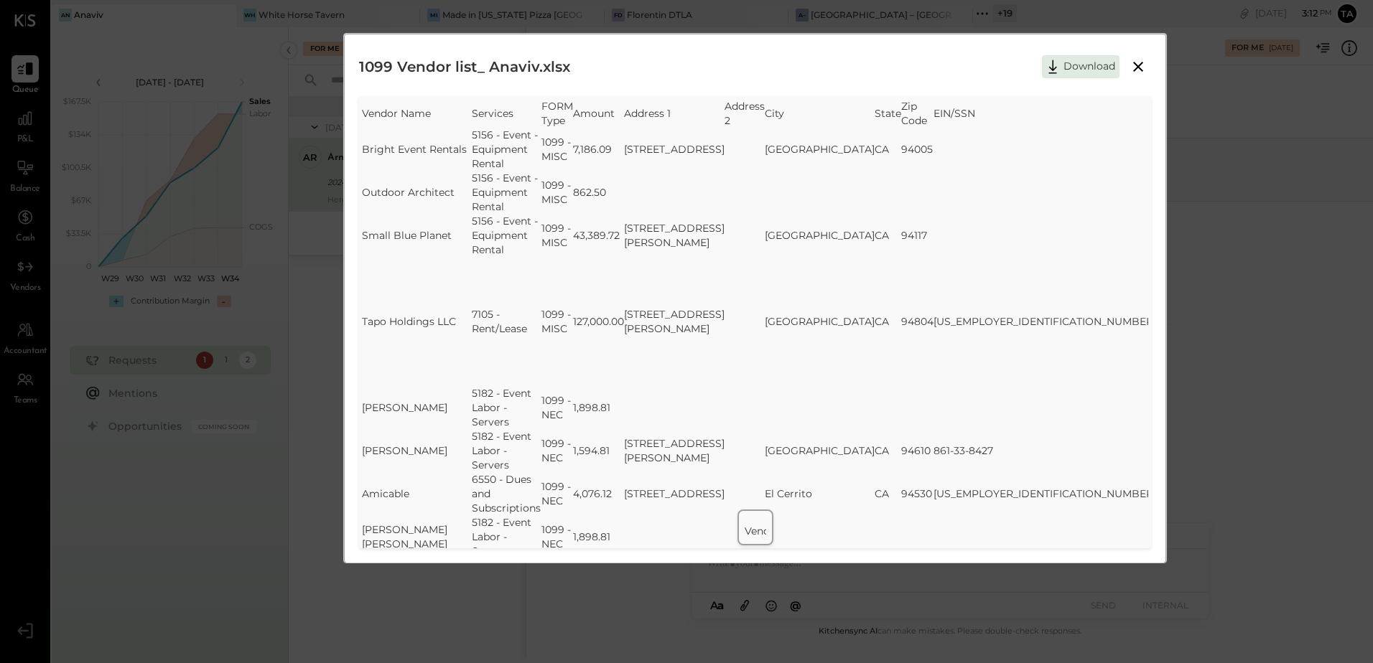
click at [1139, 73] on icon at bounding box center [1137, 66] width 17 height 17
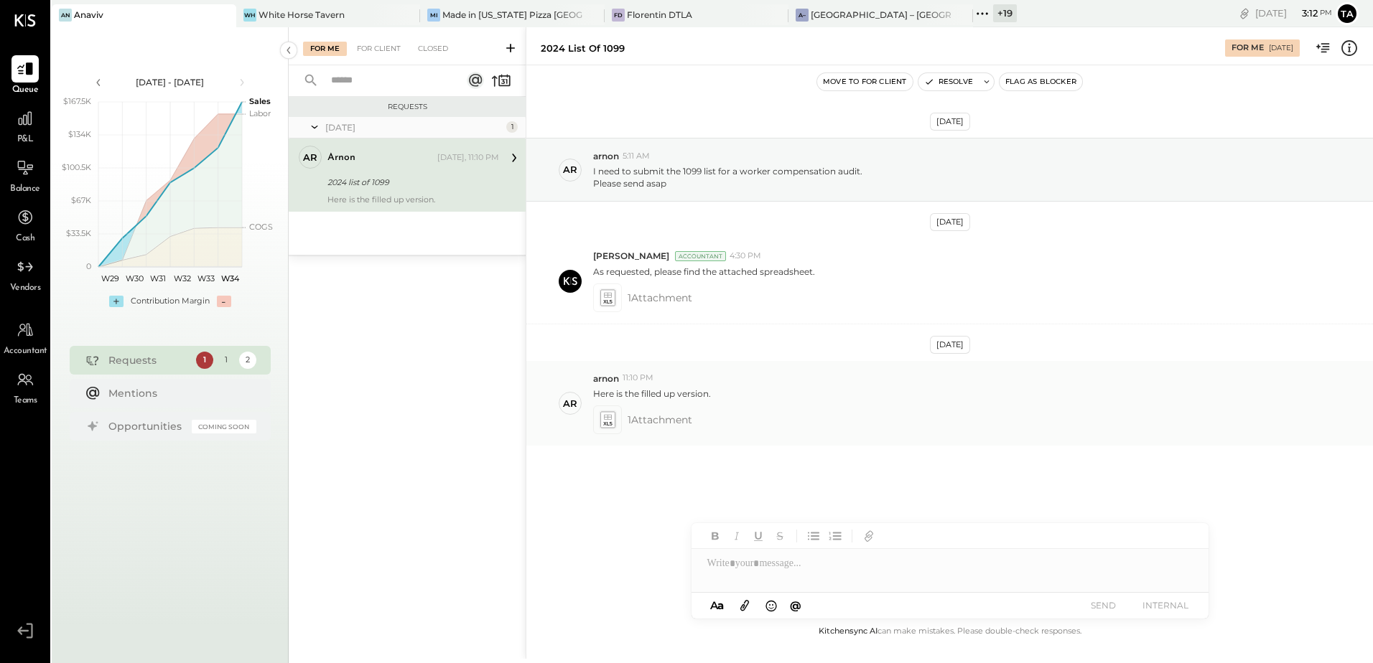
click at [609, 424] on icon at bounding box center [607, 424] width 9 height 4
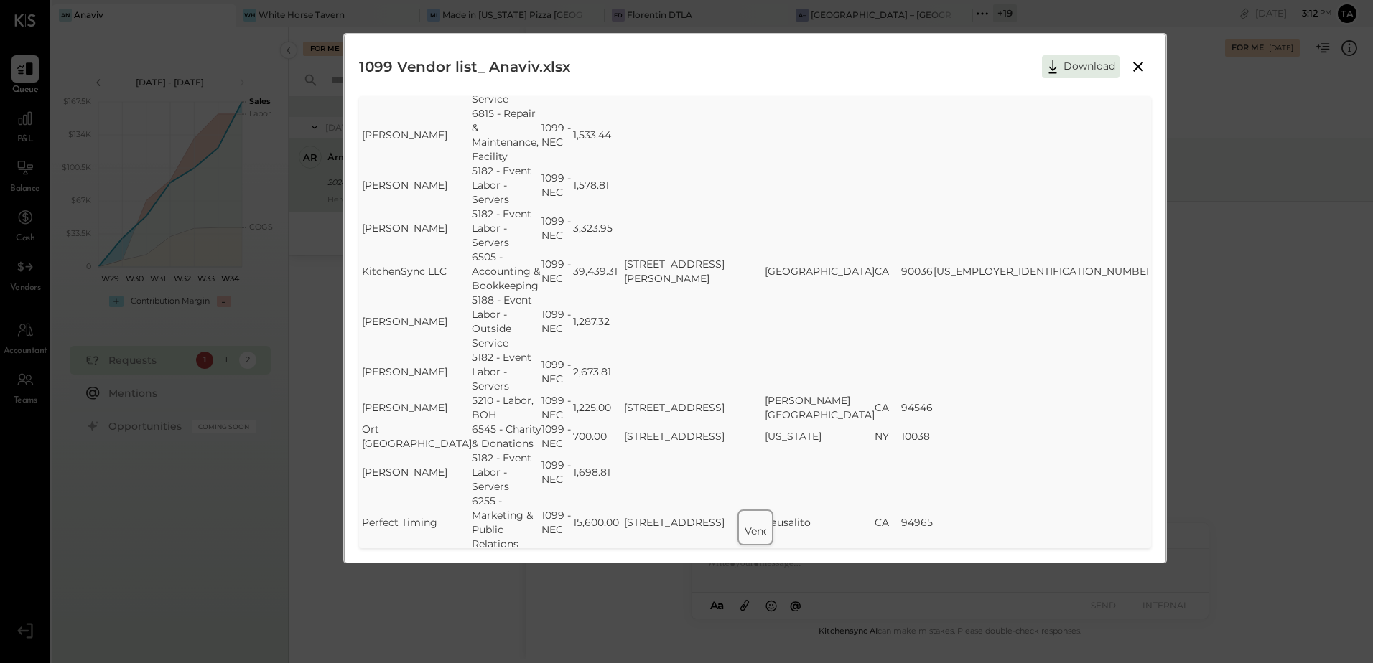
scroll to position [1118, 0]
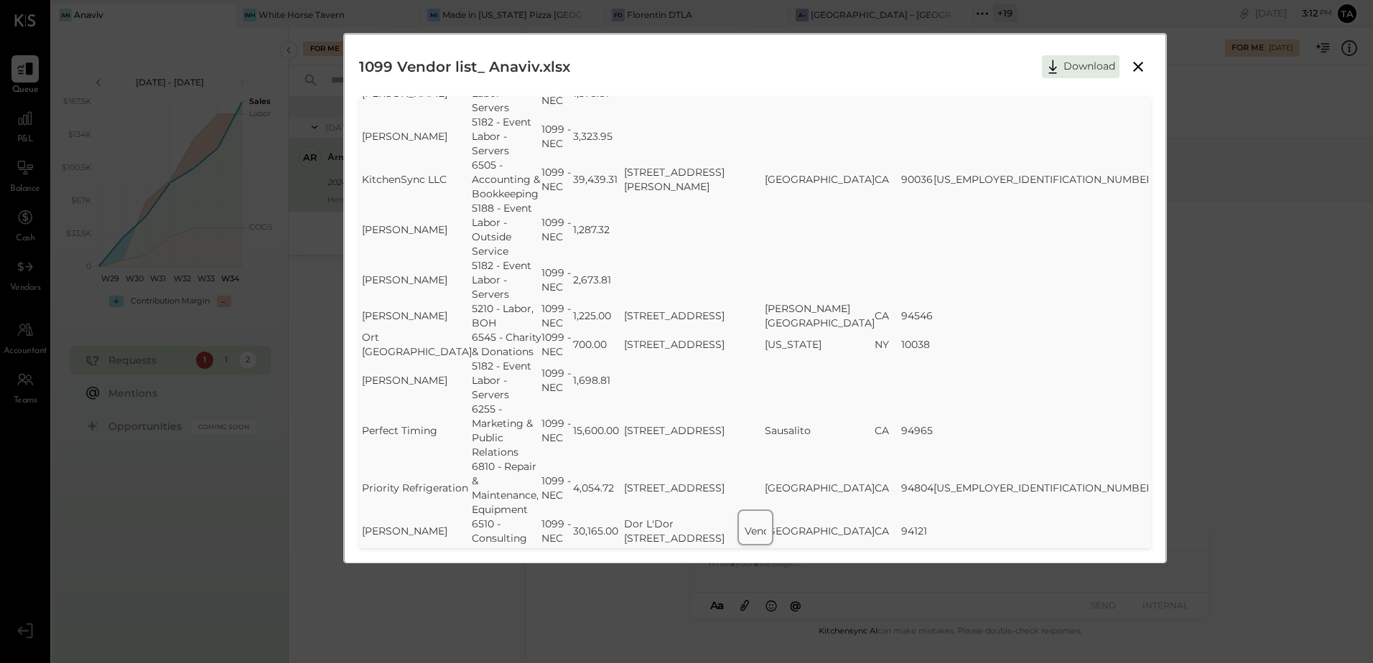
click at [1138, 70] on icon at bounding box center [1137, 66] width 17 height 17
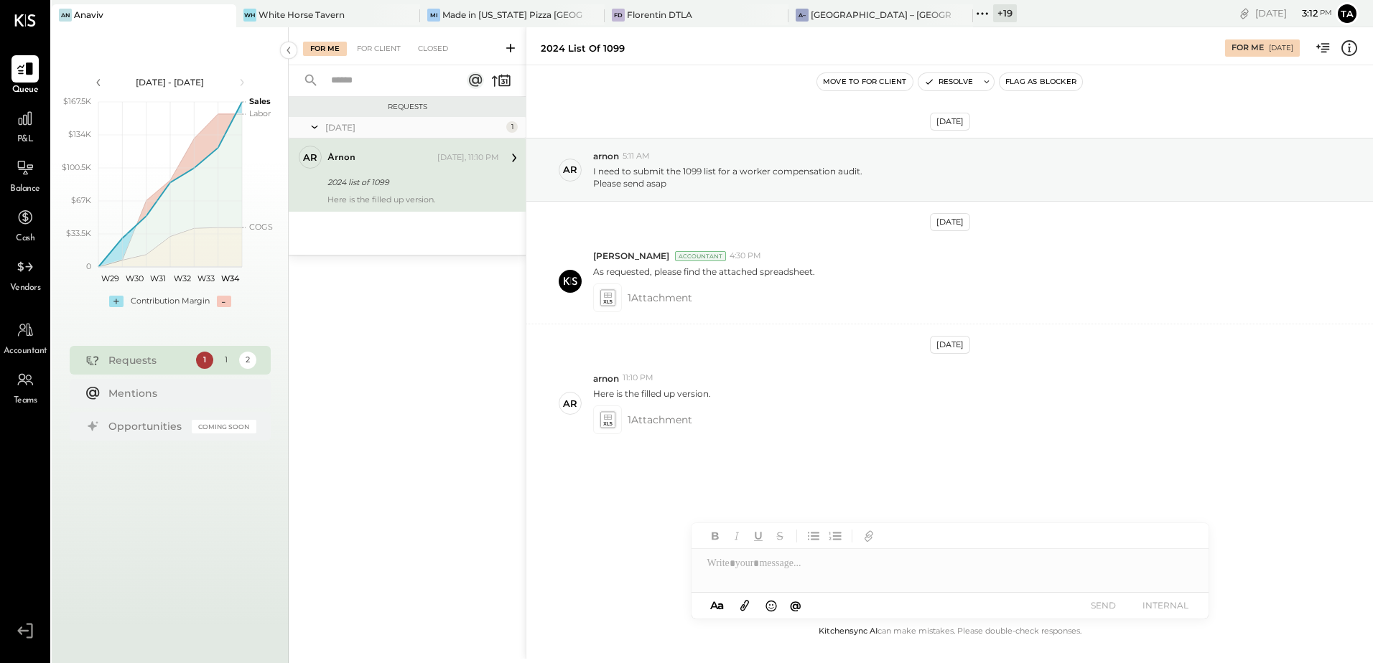
click at [635, 488] on div "[DATE] ar arnon 5:11 AM I need to submit the 1099 list for a worker compensatio…" at bounding box center [949, 327] width 846 height 452
click at [819, 478] on div "[DATE] ar arnon 5:11 AM I need to submit the 1099 list for a worker compensatio…" at bounding box center [949, 327] width 846 height 452
click at [973, 9] on icon at bounding box center [982, 13] width 19 height 19
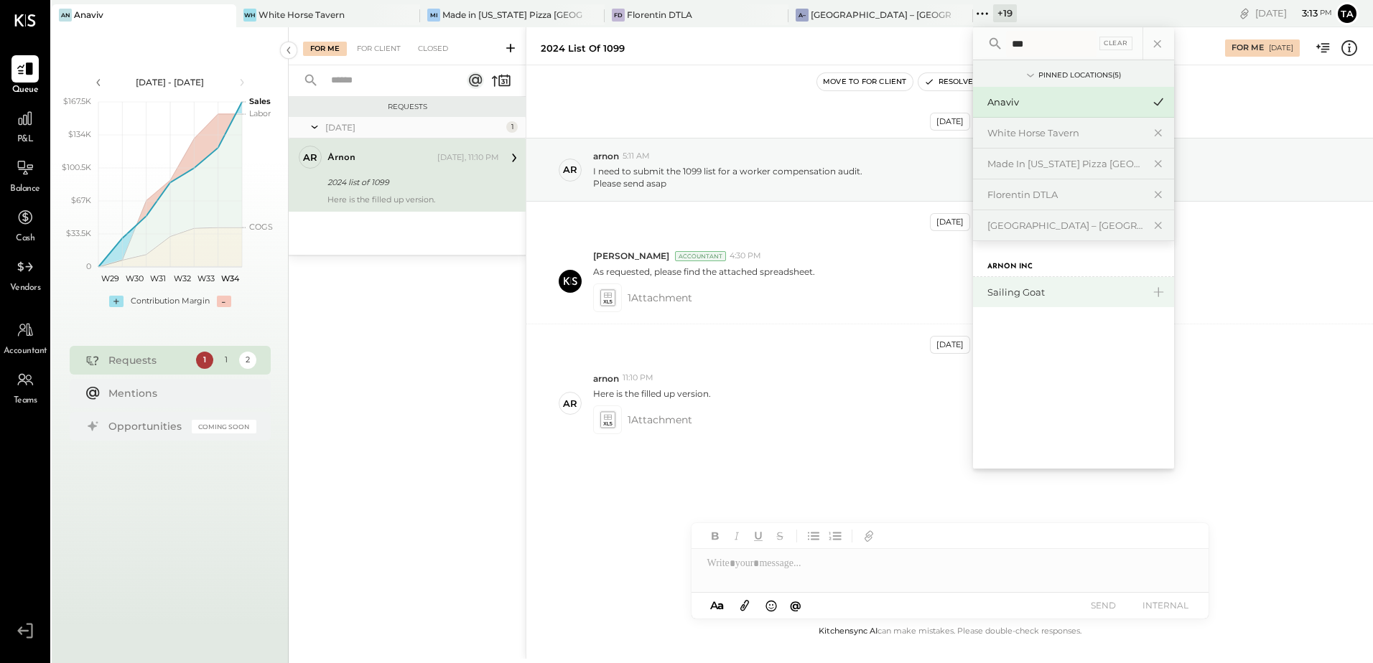
type input "***"
click at [989, 290] on div "Sailing Goat" at bounding box center [1064, 293] width 155 height 14
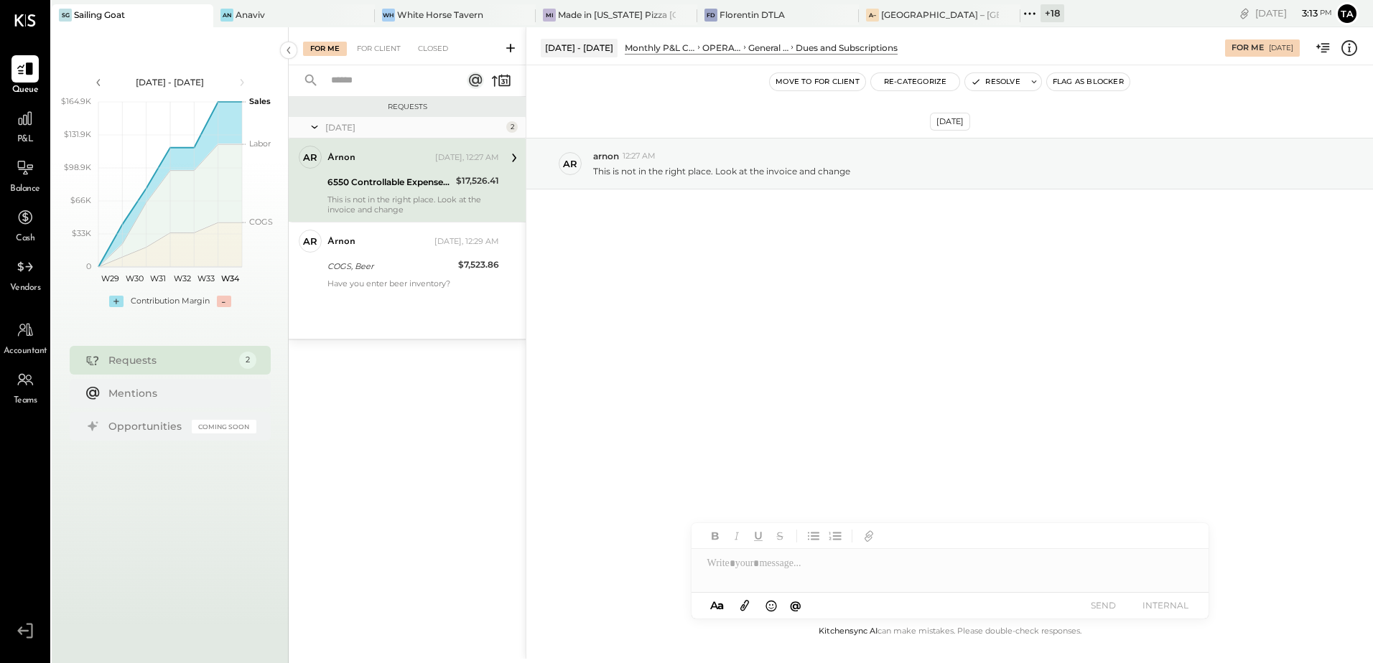
click at [391, 196] on div "This is not in the right place. Look at the invoice and change" at bounding box center [413, 205] width 172 height 20
click at [733, 294] on div "[DATE] ar arnon 12:27 AM This is not in the right place. Look at the invoice an…" at bounding box center [949, 199] width 846 height 196
click at [396, 192] on div "arnon [DATE], 12:27 AM 6550 Controllable Expenses:General & Administrative Expe…" at bounding box center [413, 180] width 172 height 69
click at [388, 274] on div "COGS, Beer" at bounding box center [390, 266] width 126 height 17
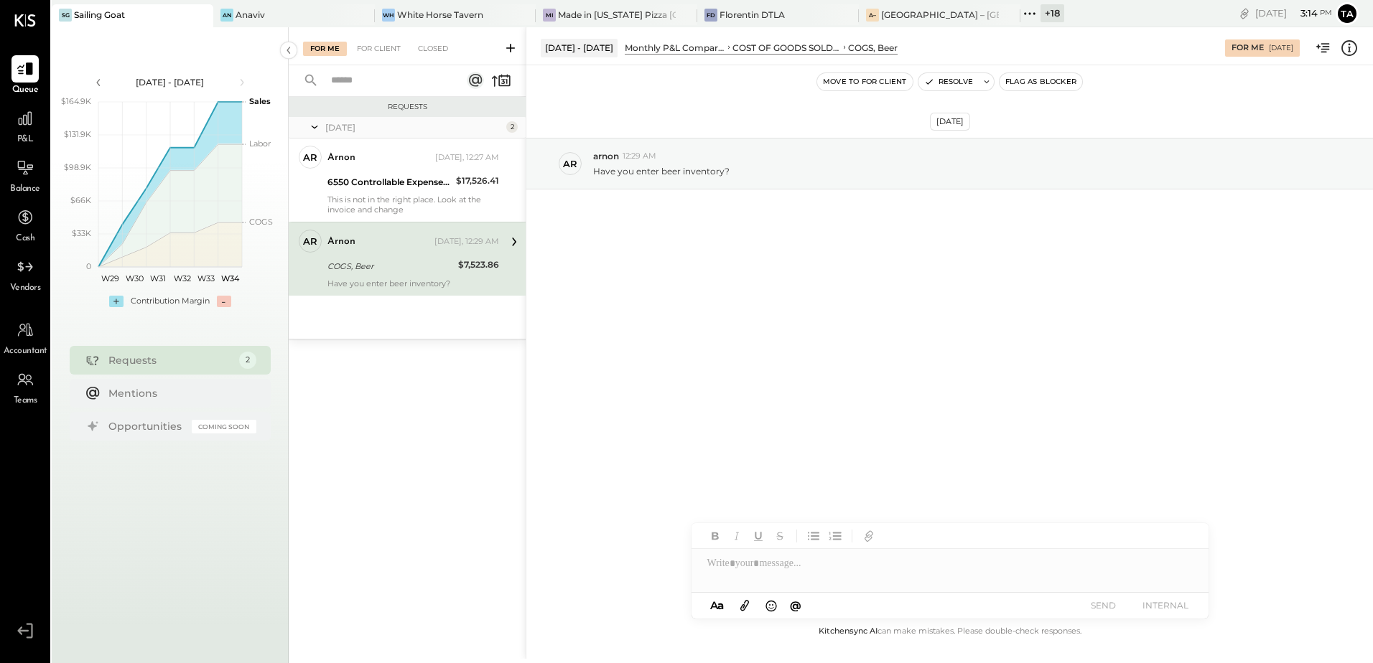
click at [439, 266] on div "COGS, Beer" at bounding box center [390, 266] width 126 height 14
click at [419, 271] on div "COGS, Beer" at bounding box center [390, 266] width 126 height 14
click at [393, 263] on div "COGS, Beer" at bounding box center [390, 266] width 126 height 14
click at [787, 366] on div "[DATE] ar arnon 12:29 AM Have you enter beer inventory?" at bounding box center [949, 344] width 846 height 558
click at [393, 277] on div "arnon [DATE], 12:29 AM COGS, Beer $7,523.86 Have you enter beer inventory?" at bounding box center [413, 259] width 172 height 59
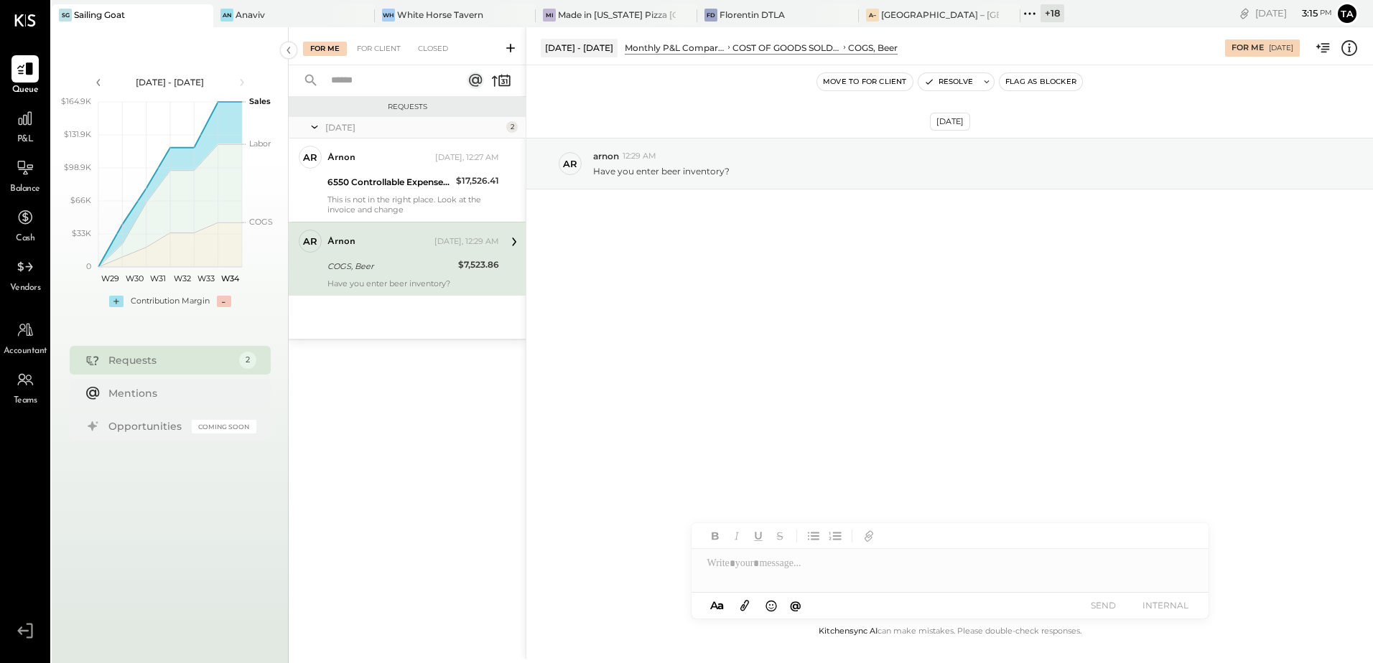
click at [774, 569] on div at bounding box center [949, 563] width 517 height 29
click at [1177, 569] on icon at bounding box center [1176, 565] width 9 height 10
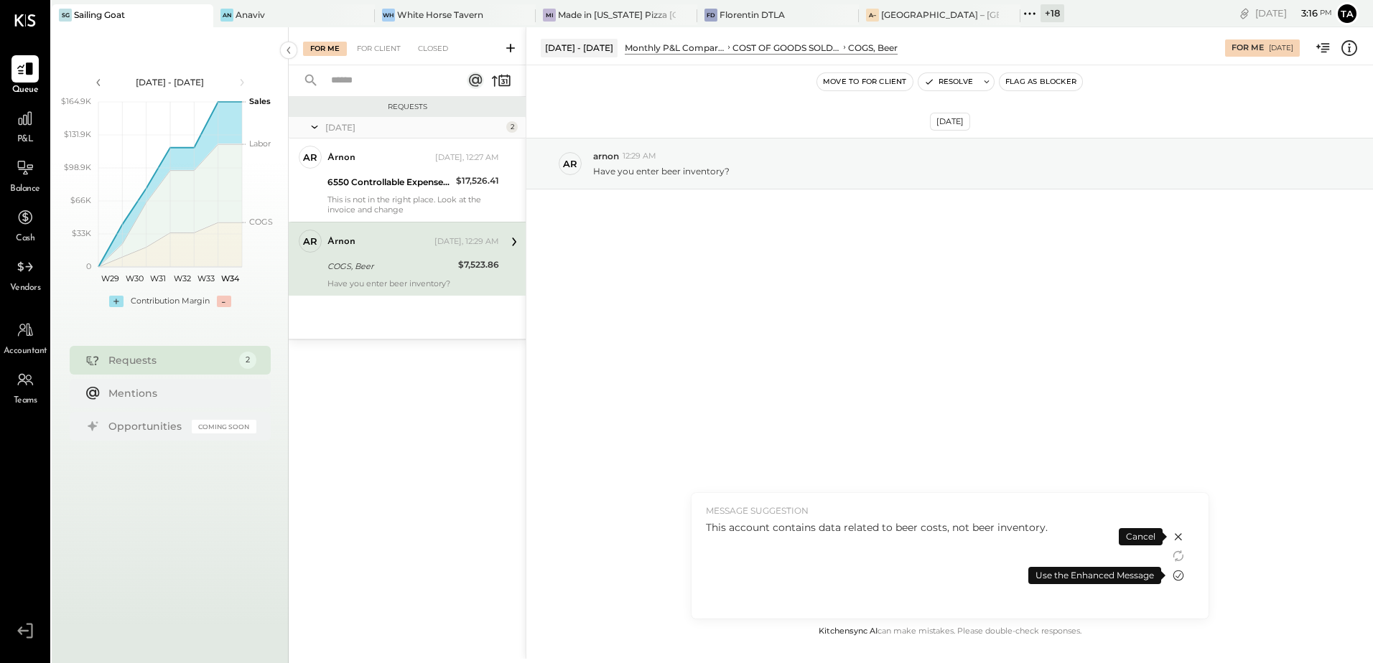
click at [1177, 577] on icon at bounding box center [1177, 576] width 11 height 11
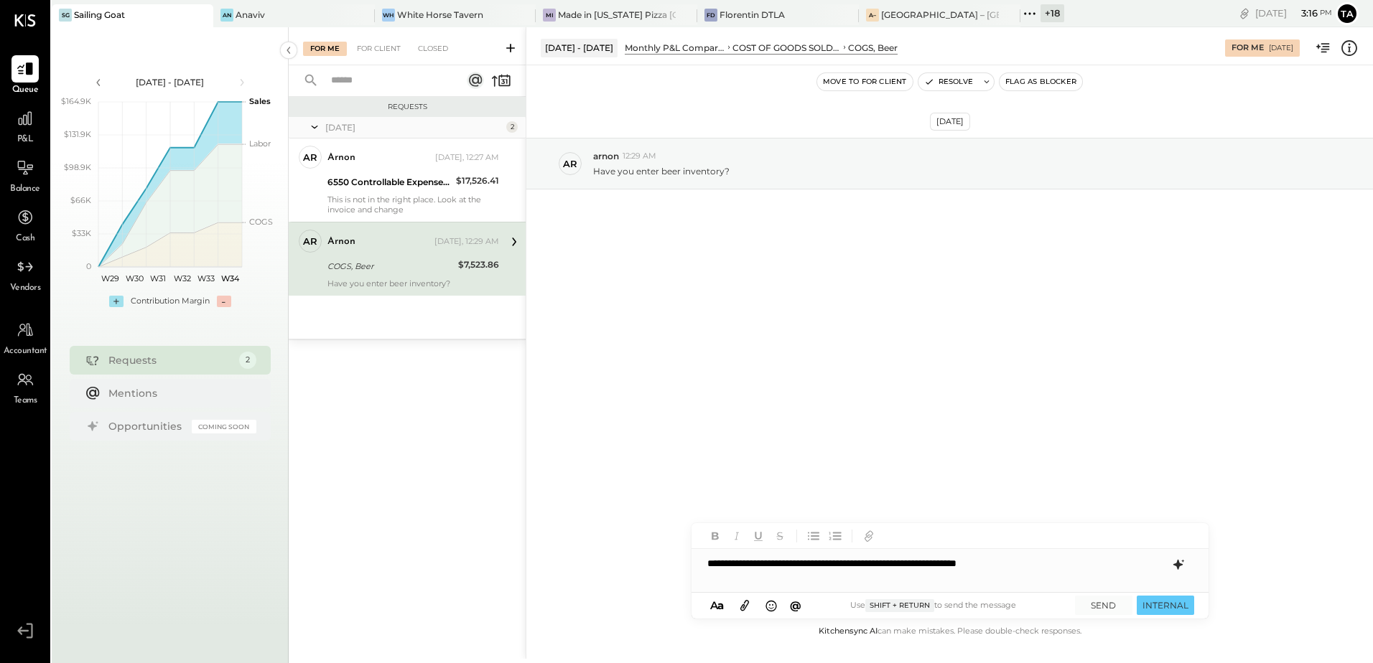
click at [1052, 567] on div "**********" at bounding box center [949, 563] width 517 height 29
click at [750, 568] on div at bounding box center [949, 563] width 517 height 29
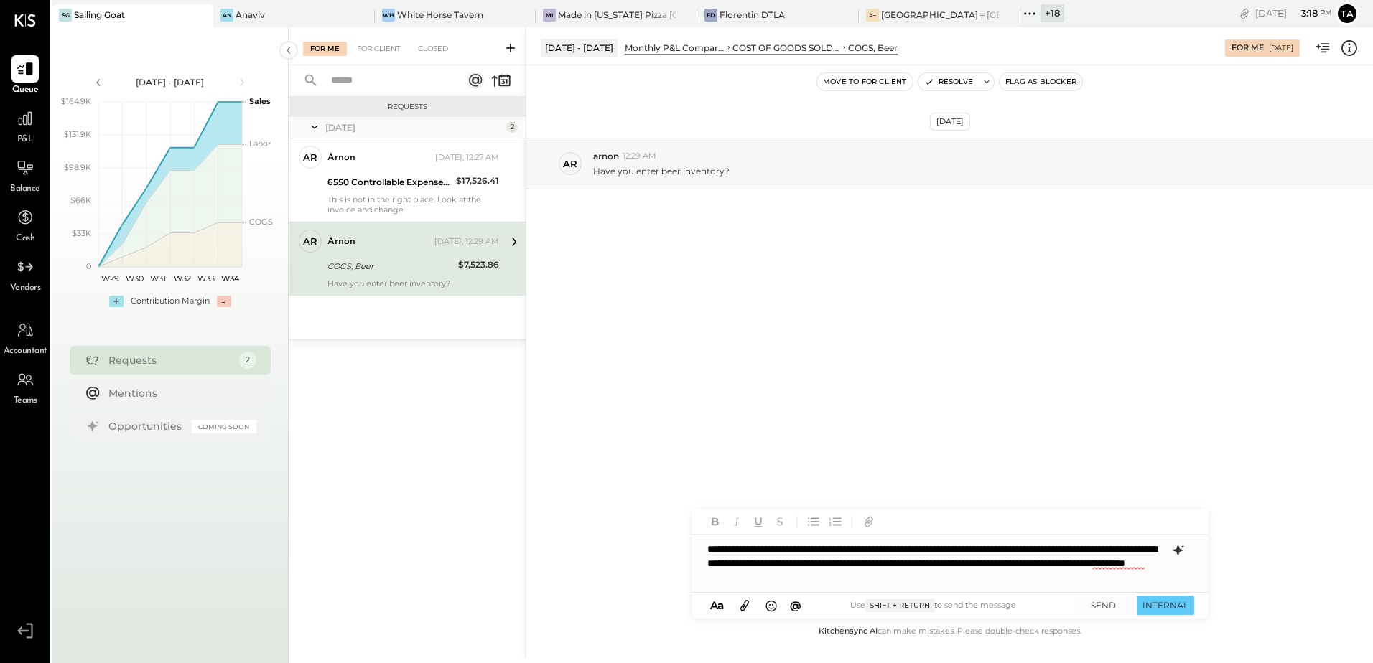
click at [1179, 549] on icon at bounding box center [1176, 551] width 9 height 10
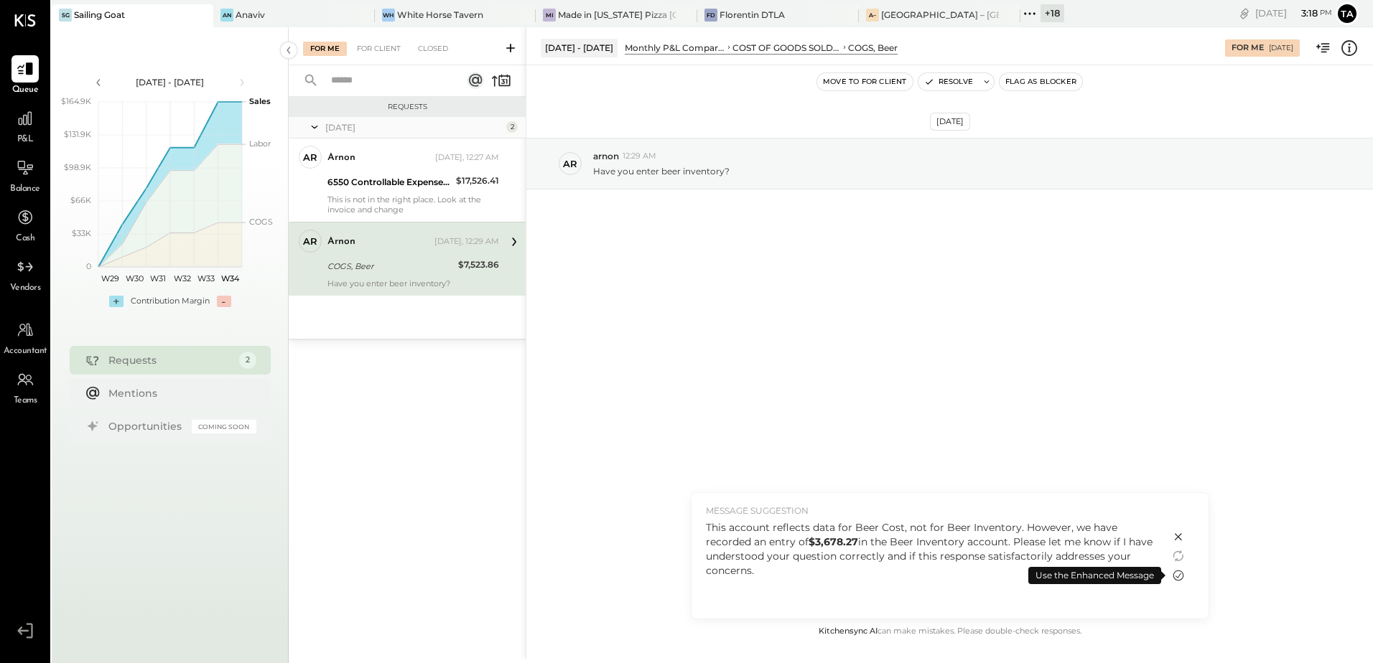
click at [1175, 577] on icon at bounding box center [1177, 575] width 17 height 17
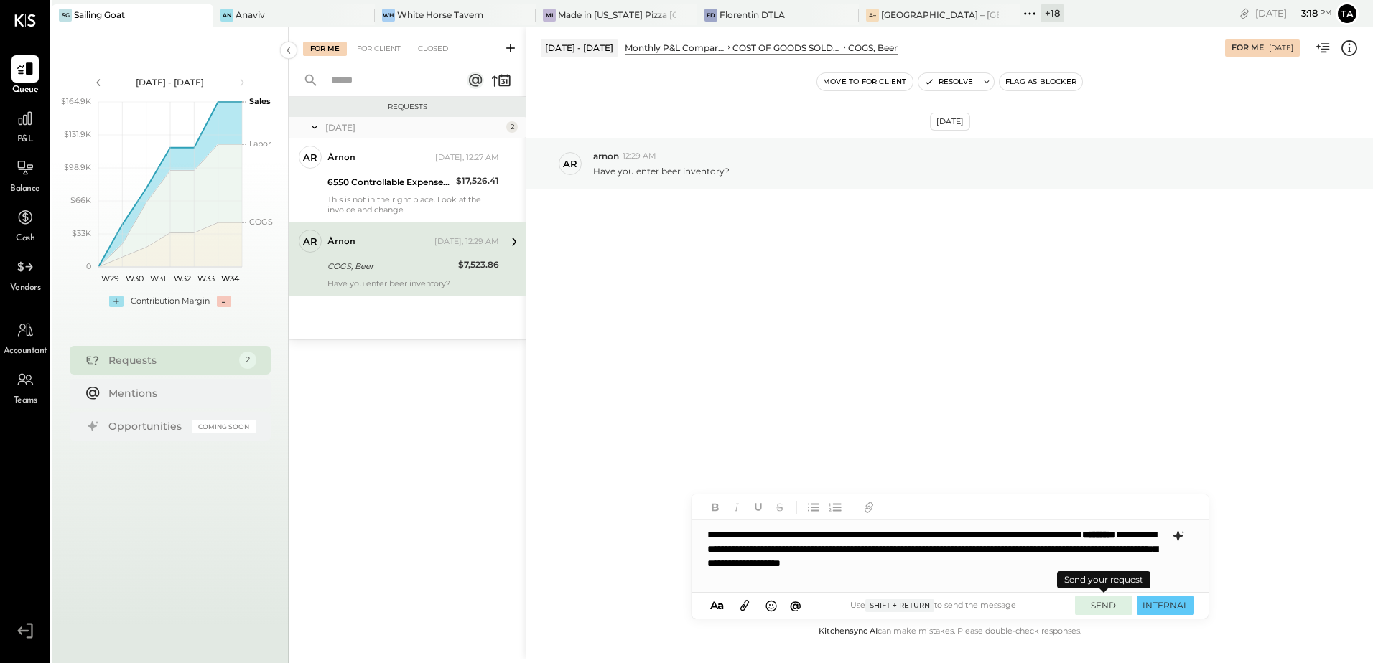
click at [1103, 605] on button "SEND" at bounding box center [1103, 605] width 57 height 19
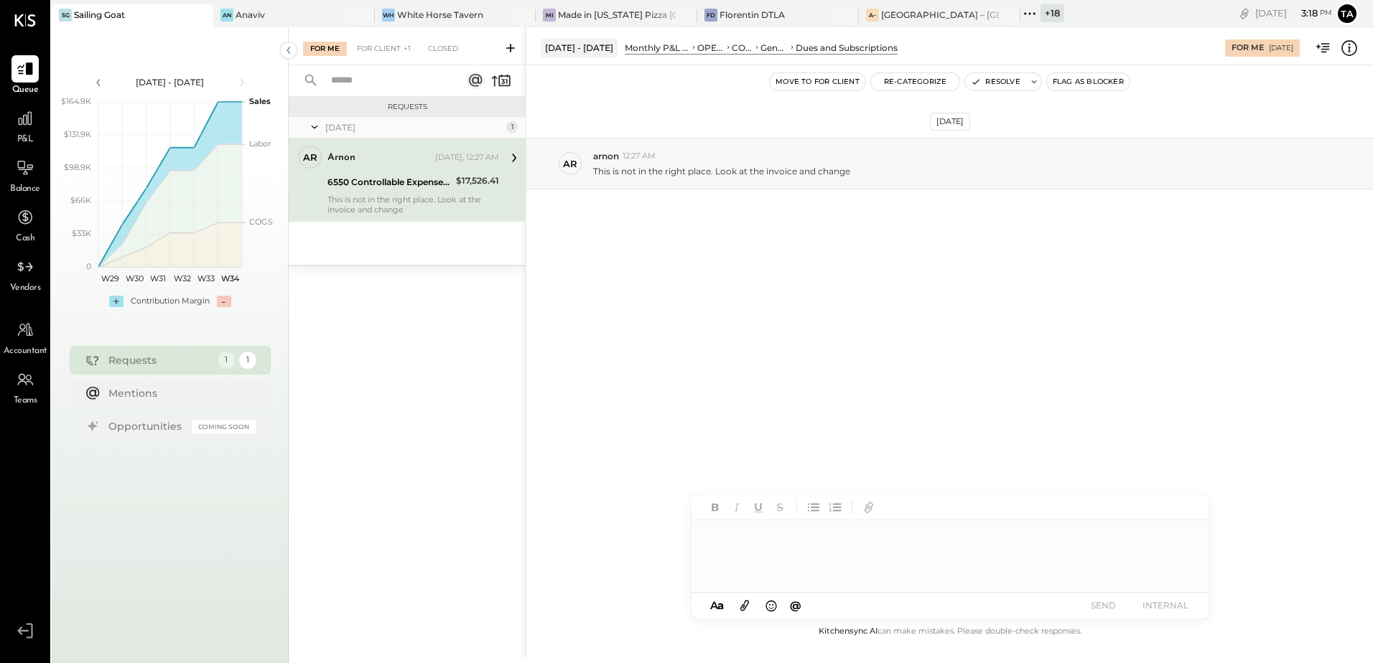
click at [381, 197] on div "This is not in the right place. Look at the invoice and change" at bounding box center [413, 205] width 172 height 20
click at [843, 294] on div "[DATE] ar arnon 12:27 AM This is not in the right place. Look at the invoice an…" at bounding box center [949, 199] width 846 height 196
click at [384, 188] on div "6550 Controllable Expenses:General & Administrative Expenses:Dues and Subscript…" at bounding box center [389, 182] width 124 height 14
click at [810, 548] on div at bounding box center [949, 556] width 517 height 72
click at [769, 572] on div "**********" at bounding box center [949, 563] width 517 height 29
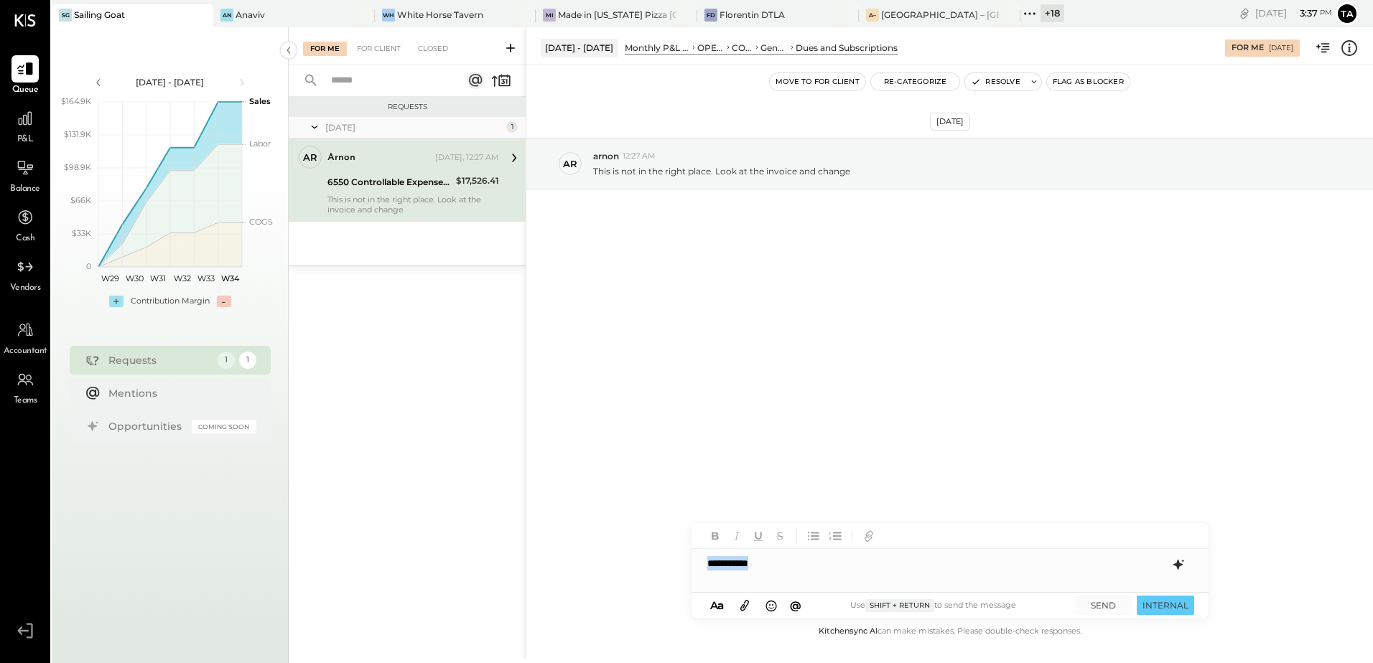
click at [774, 569] on div "**********" at bounding box center [949, 563] width 517 height 29
drag, startPoint x: 927, startPoint y: 562, endPoint x: 1026, endPoint y: 562, distance: 98.3
click at [1026, 562] on div "**********" at bounding box center [949, 570] width 517 height 43
copy div "**********"
click at [882, 584] on div "**********" at bounding box center [949, 570] width 517 height 43
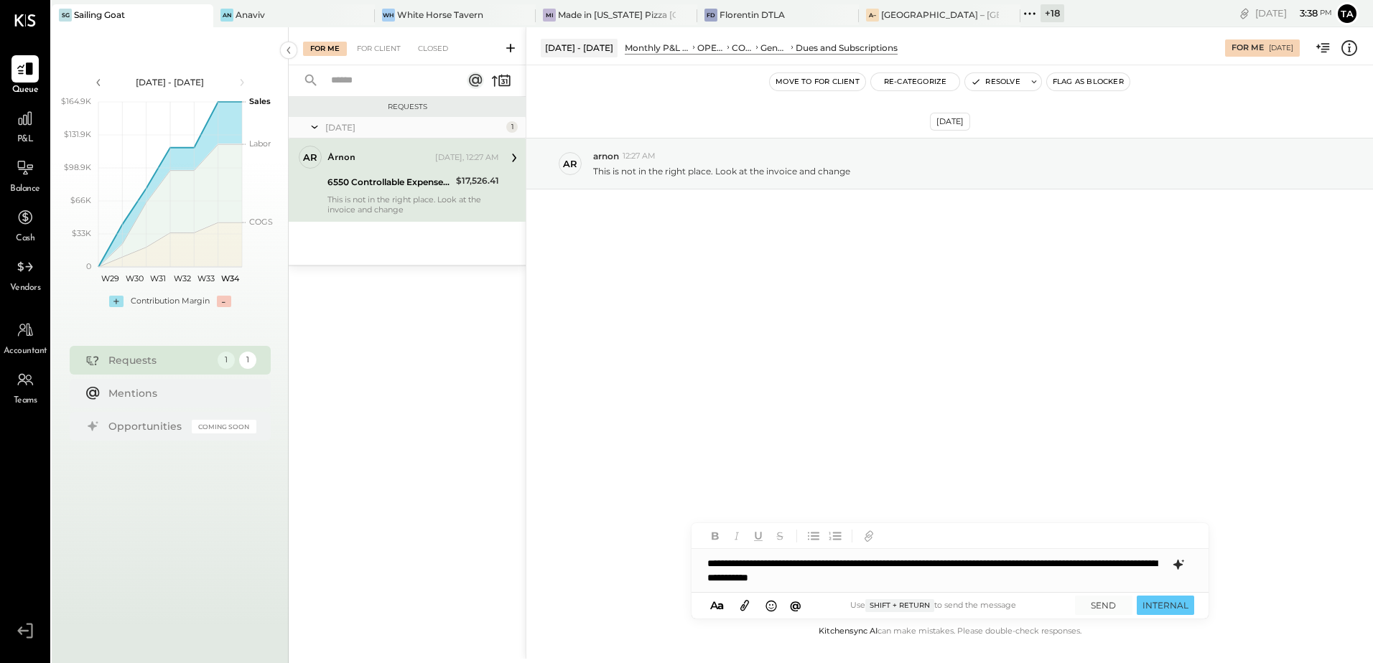
click at [1136, 566] on div "**********" at bounding box center [949, 570] width 517 height 43
click at [886, 561] on div "**********" at bounding box center [949, 563] width 517 height 29
click at [1174, 562] on icon at bounding box center [1177, 564] width 17 height 17
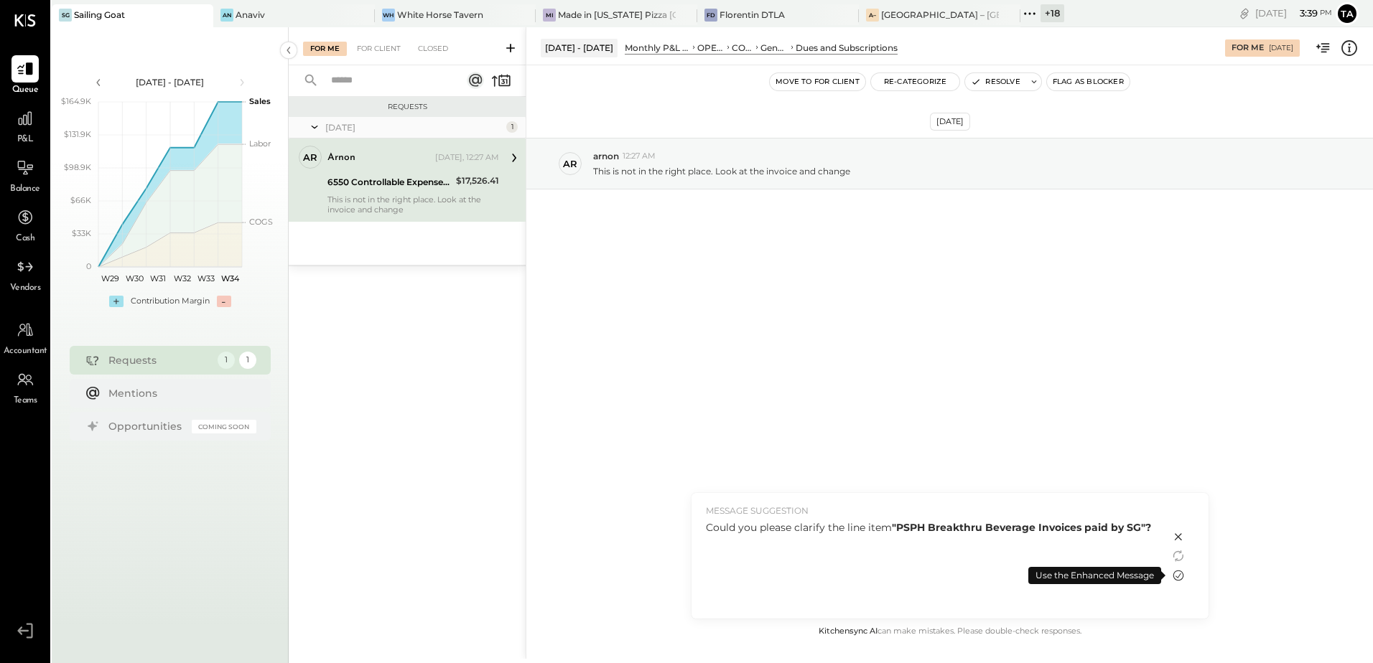
click at [1177, 579] on icon at bounding box center [1177, 575] width 17 height 17
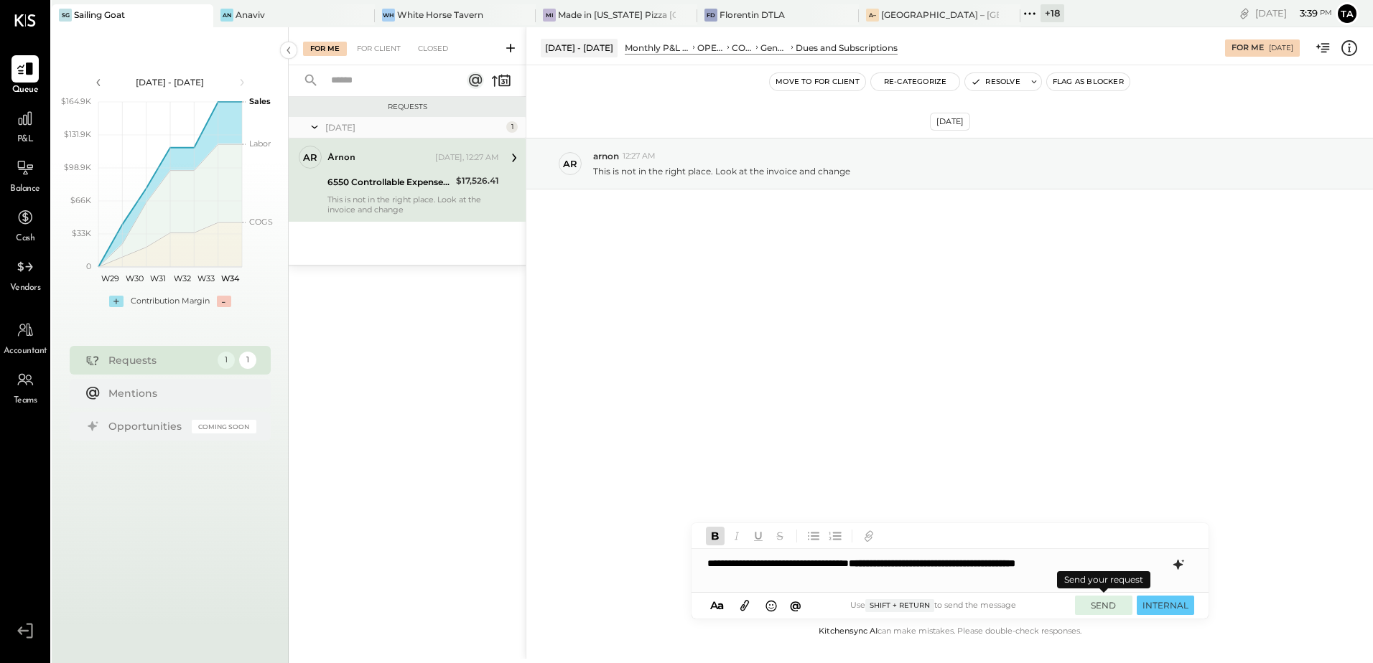
click at [1103, 614] on button "SEND" at bounding box center [1103, 605] width 57 height 19
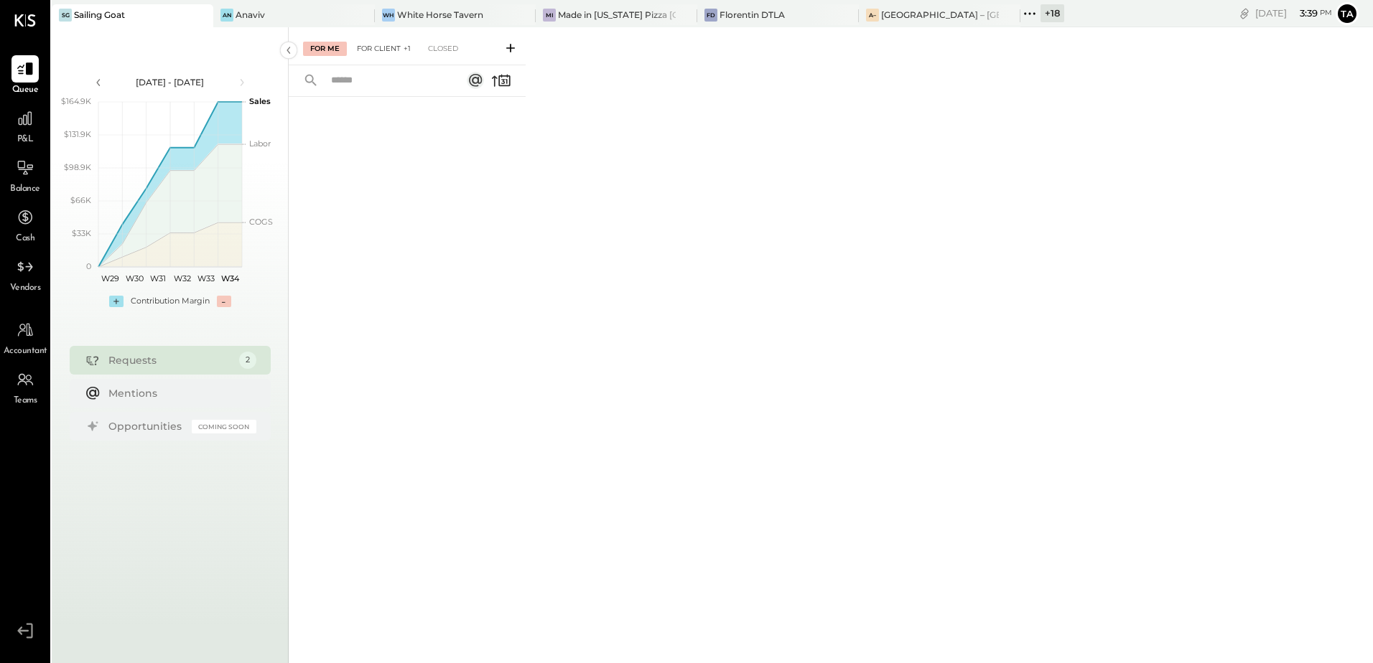
click at [375, 46] on div "For Client +1" at bounding box center [384, 49] width 68 height 14
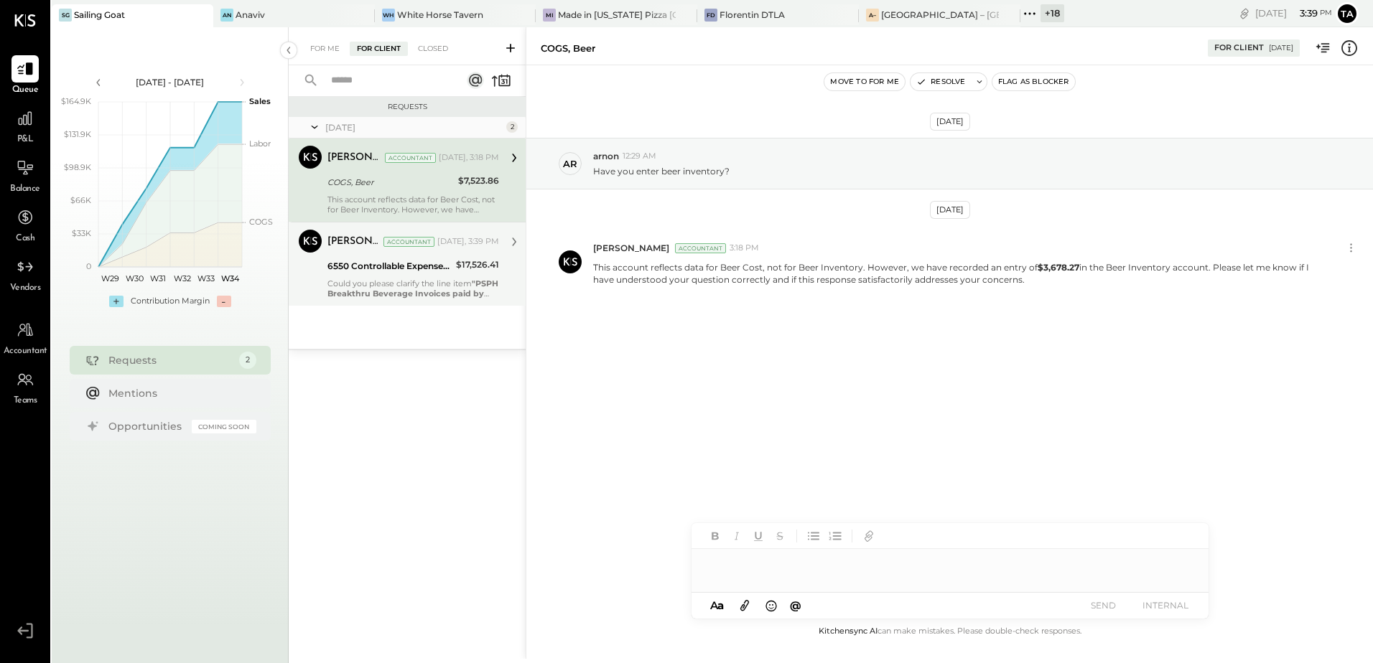
click at [374, 277] on div "[PERSON_NAME] Accountant [DATE], 3:39 PM 6550 Controllable Expenses:General & A…" at bounding box center [413, 264] width 172 height 69
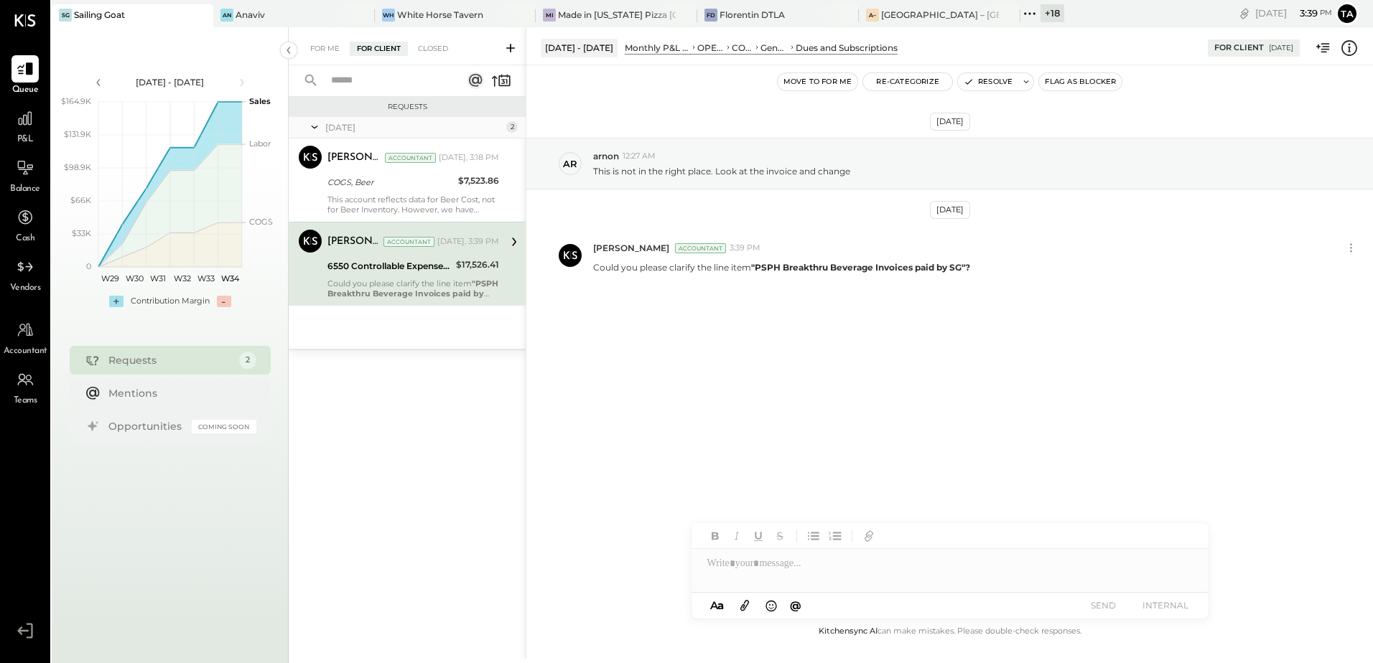
click at [836, 392] on div "[DATE] ar arnon 12:27 AM This is not in the right place. Look at the invoice an…" at bounding box center [949, 246] width 846 height 291
click at [353, 192] on div "[PERSON_NAME] Accountant [DATE], 3:18 PM COGS, Beer $7,523.86 This account refl…" at bounding box center [413, 180] width 172 height 69
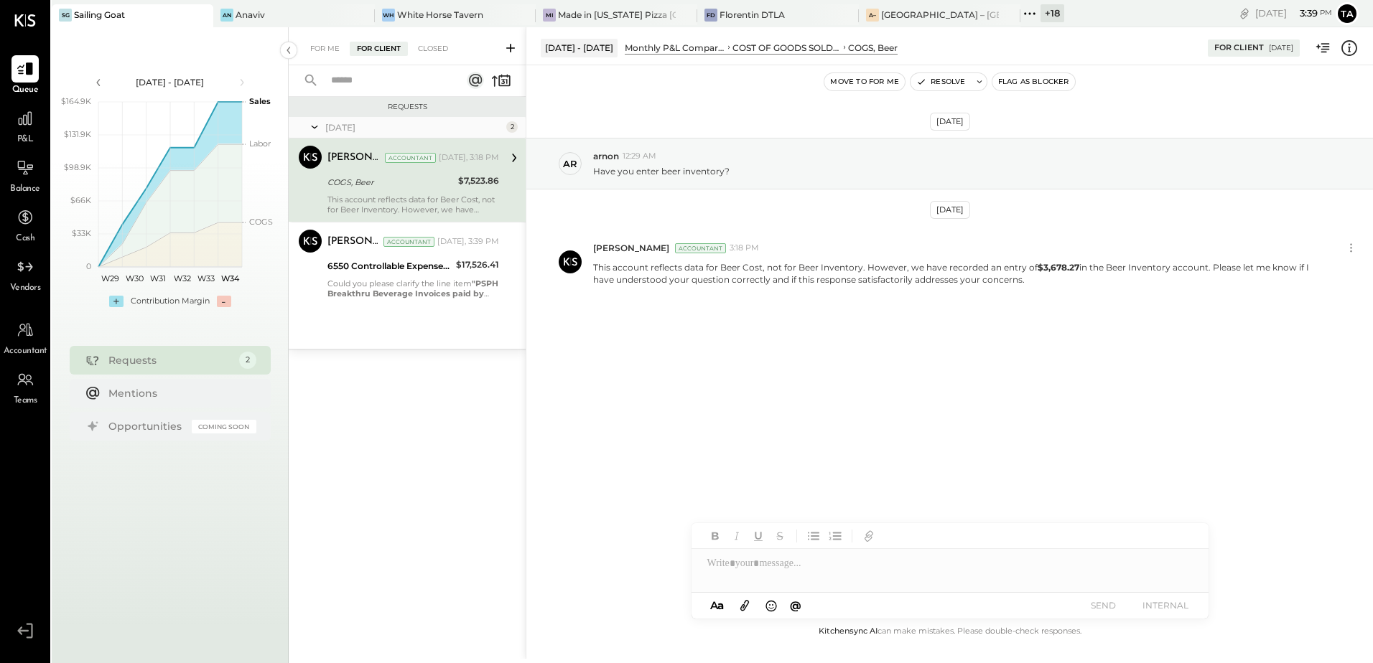
click at [753, 383] on div "[DATE] ar arnon 12:29 AM Have you enter beer inventory? [DATE] [PERSON_NAME] Ac…" at bounding box center [949, 253] width 846 height 304
click at [277, 14] on div "An Anaviv" at bounding box center [283, 15] width 140 height 13
